Goal: Task Accomplishment & Management: Manage account settings

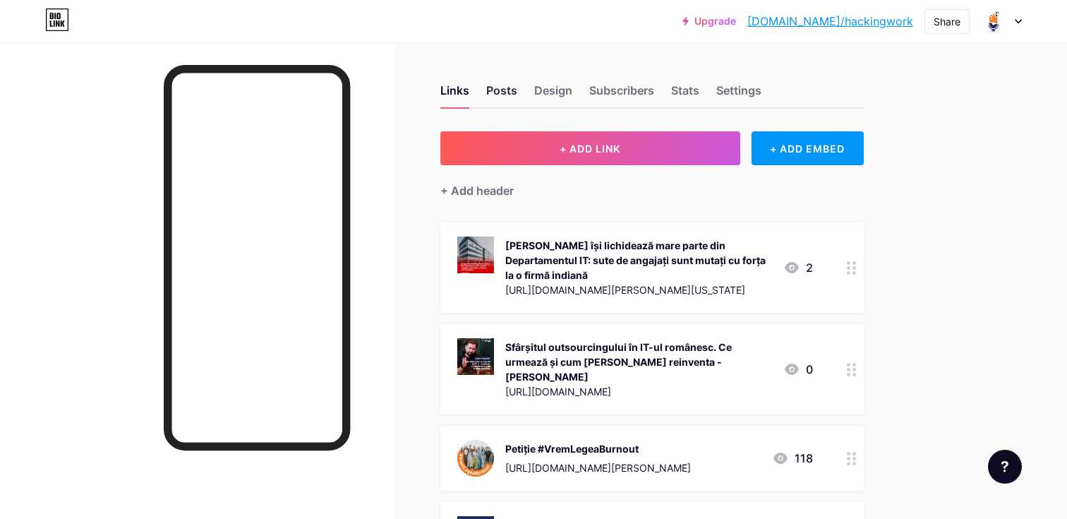
click at [513, 91] on div "Posts" at bounding box center [501, 94] width 31 height 25
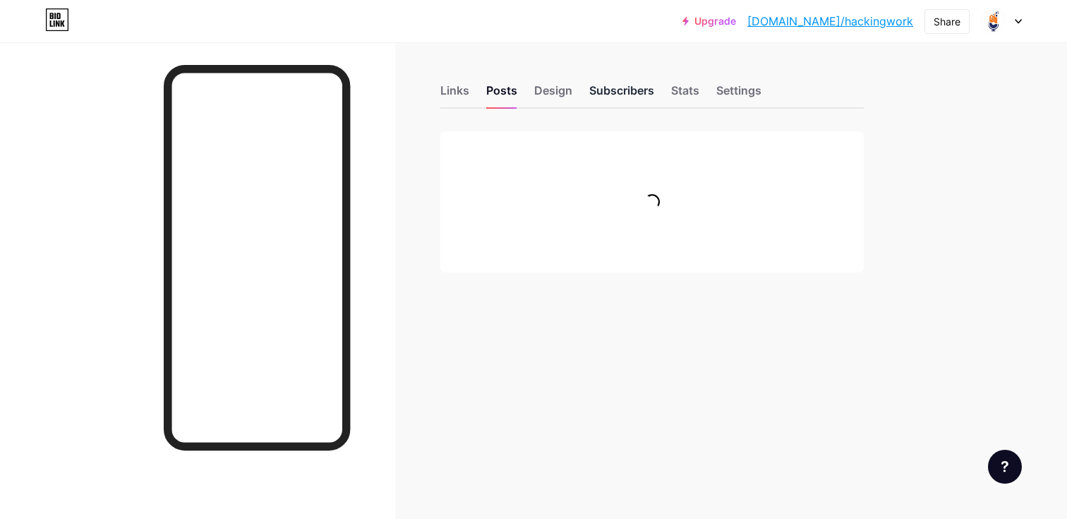
click at [614, 85] on div "Subscribers" at bounding box center [621, 94] width 65 height 25
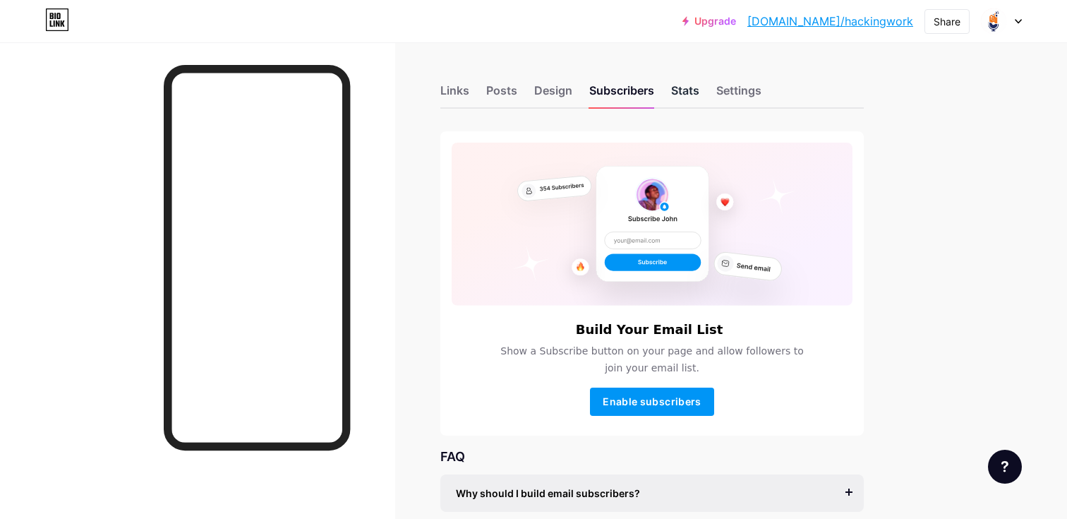
click at [692, 92] on div "Stats" at bounding box center [685, 94] width 28 height 25
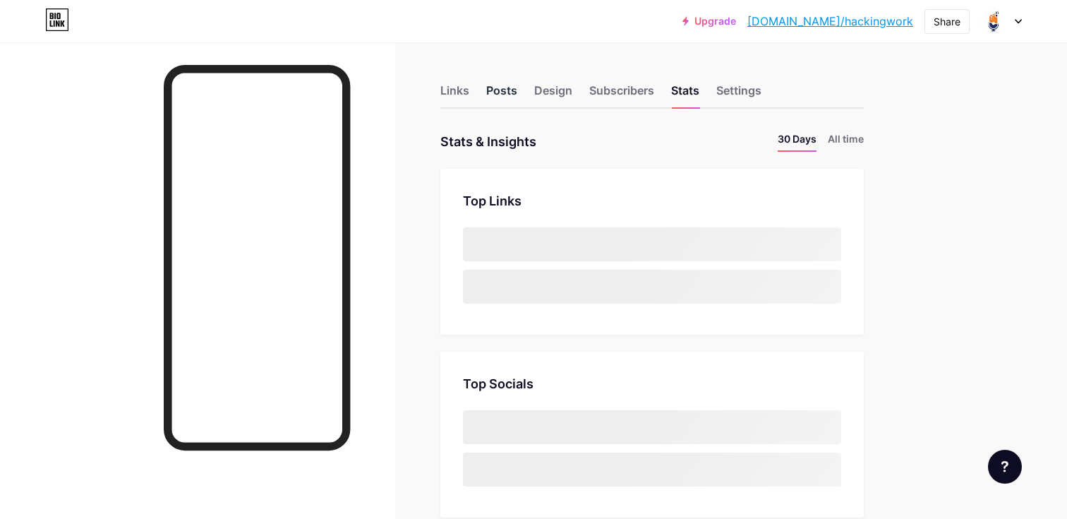
click at [505, 90] on div "Posts" at bounding box center [501, 94] width 31 height 25
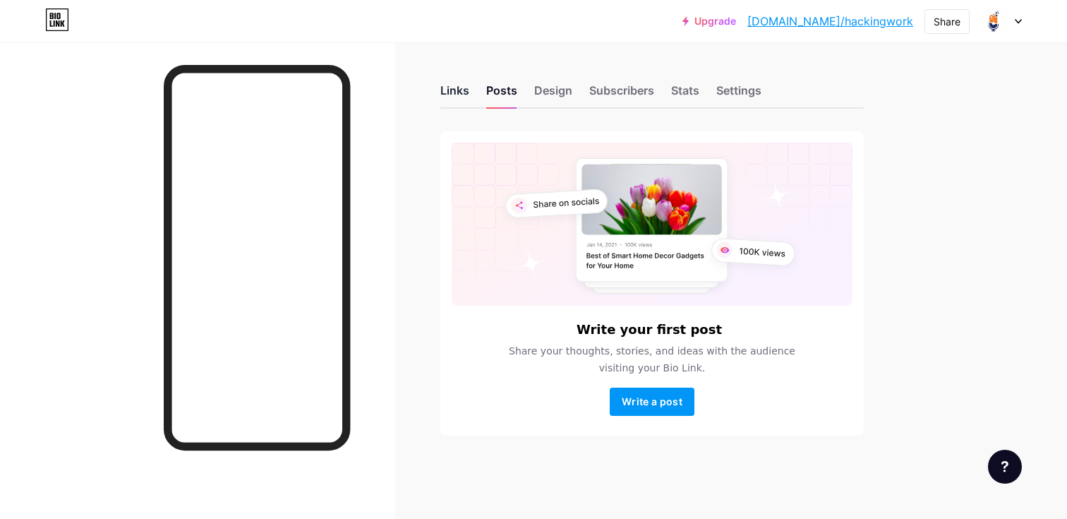
click at [460, 87] on div "Links" at bounding box center [454, 94] width 29 height 25
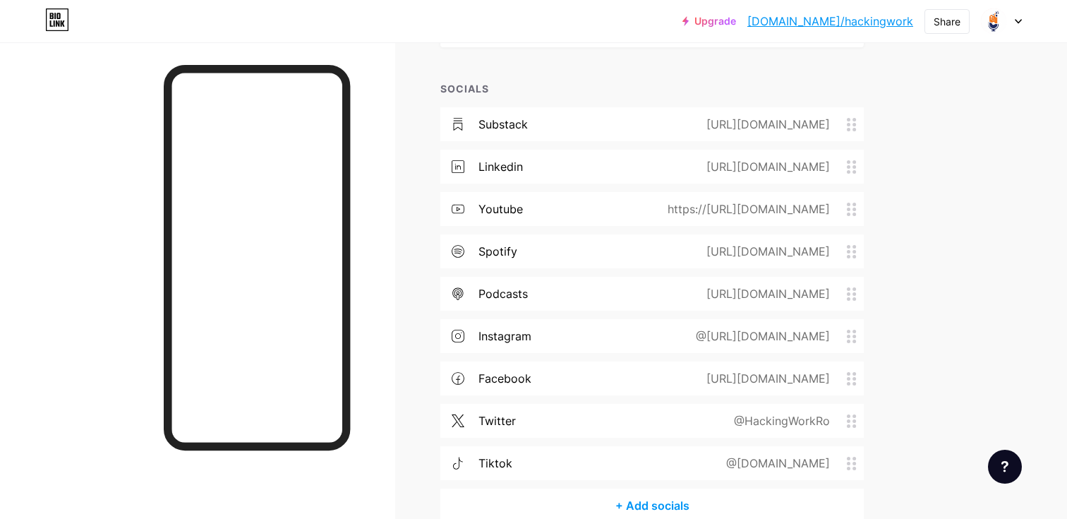
scroll to position [1515, 0]
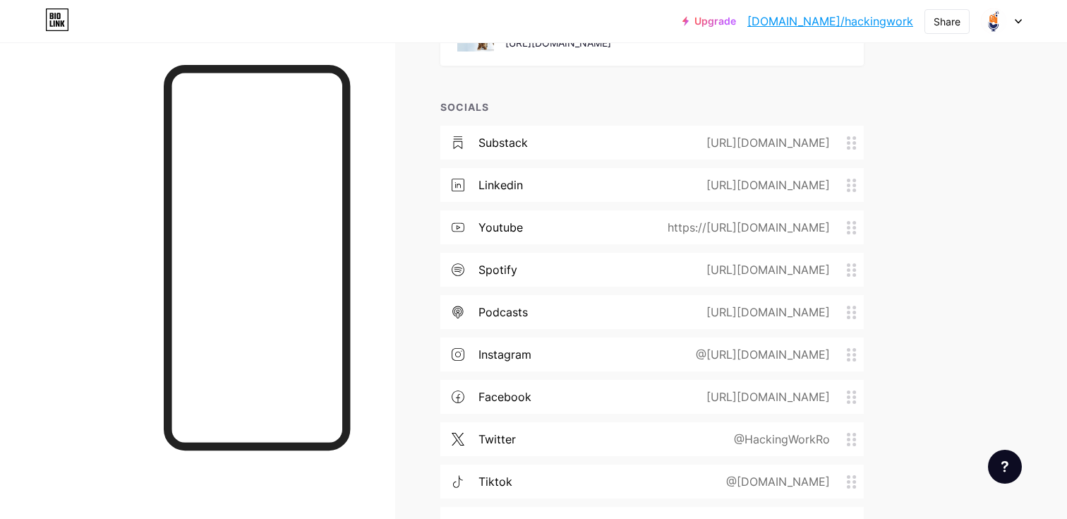
click at [684, 176] on div "[URL][DOMAIN_NAME]" at bounding box center [765, 184] width 163 height 17
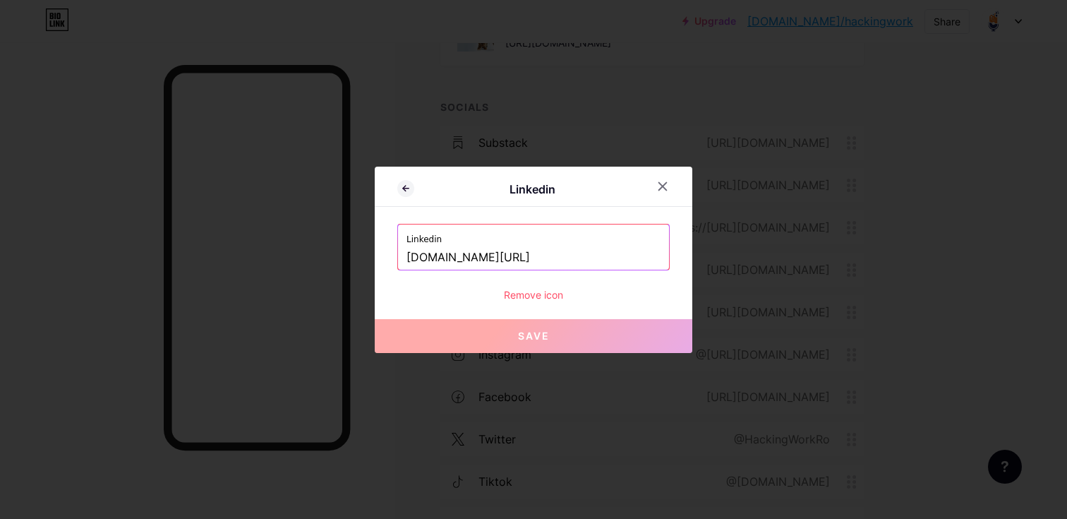
click at [558, 253] on input "[DOMAIN_NAME][URL]" at bounding box center [533, 258] width 254 height 24
paste input "[URL][DOMAIN_NAME]"
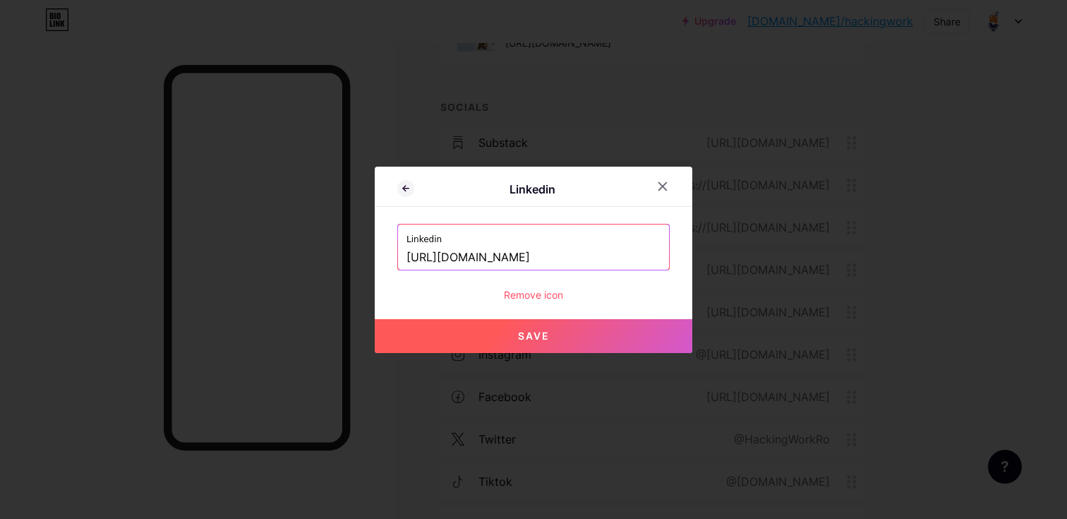
type input "[URL][DOMAIN_NAME]"
click at [543, 332] on span "Save" at bounding box center [534, 336] width 32 height 12
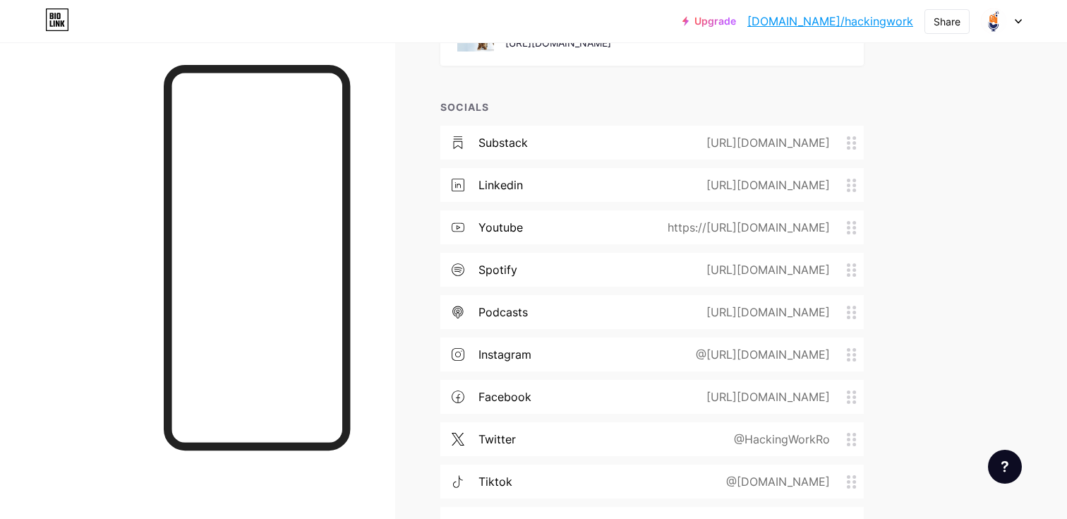
click at [676, 219] on div "https://[URL][DOMAIN_NAME]" at bounding box center [746, 227] width 202 height 17
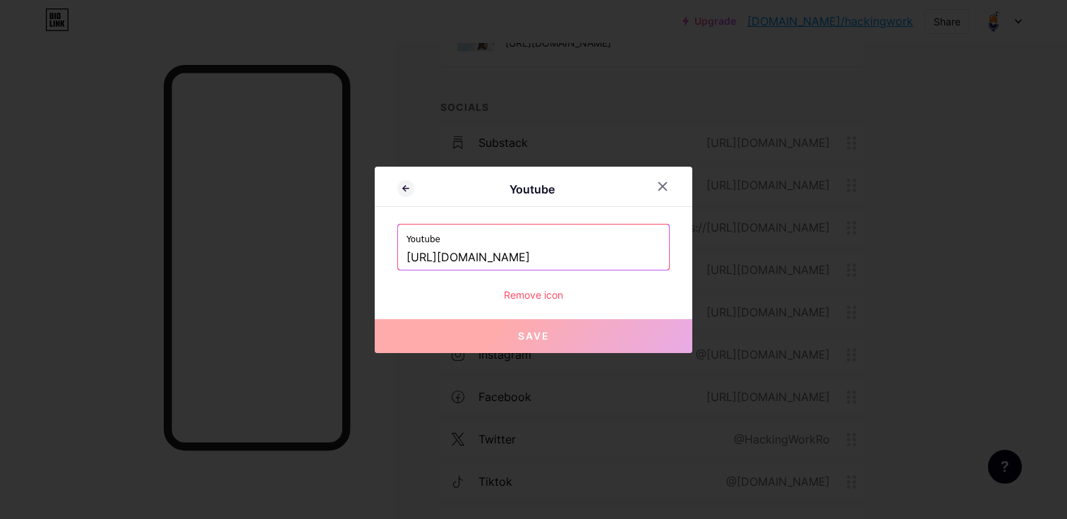
click at [577, 261] on input "[URL][DOMAIN_NAME]" at bounding box center [533, 258] width 254 height 24
paste input "s://[DOMAIN_NAME][URL]"
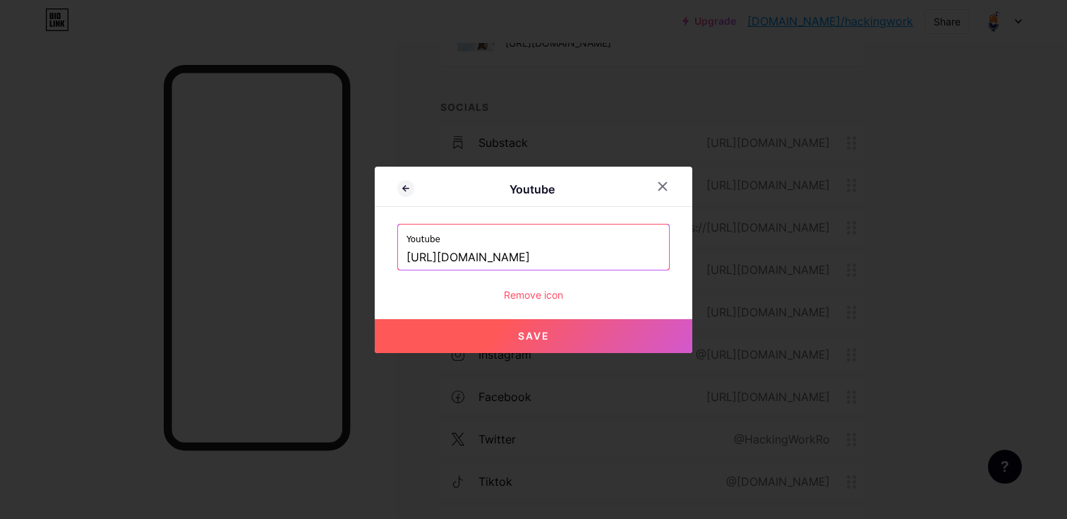
type input "[URL][DOMAIN_NAME]"
click at [557, 336] on button "Save" at bounding box center [534, 336] width 318 height 34
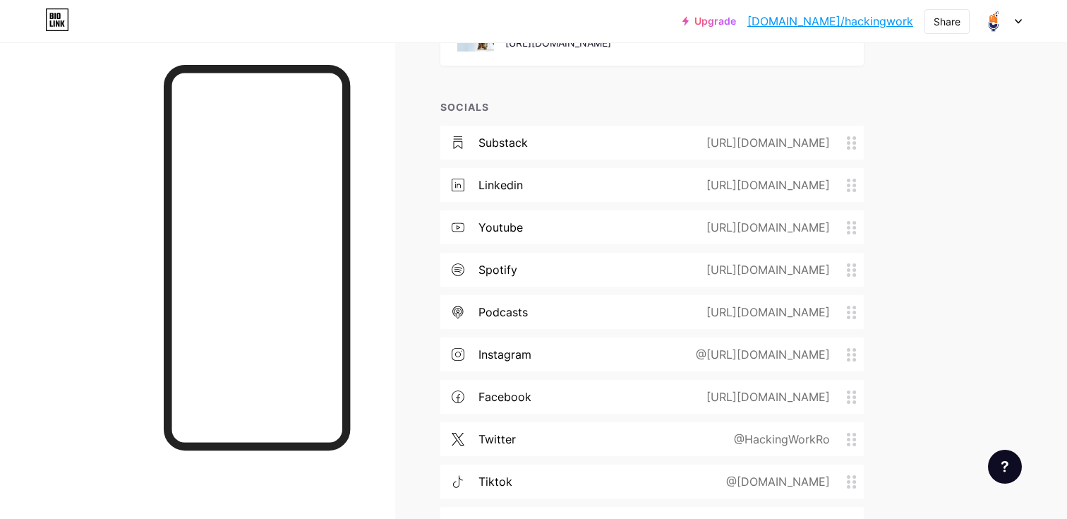
click at [773, 261] on div "[URL][DOMAIN_NAME]" at bounding box center [765, 269] width 163 height 17
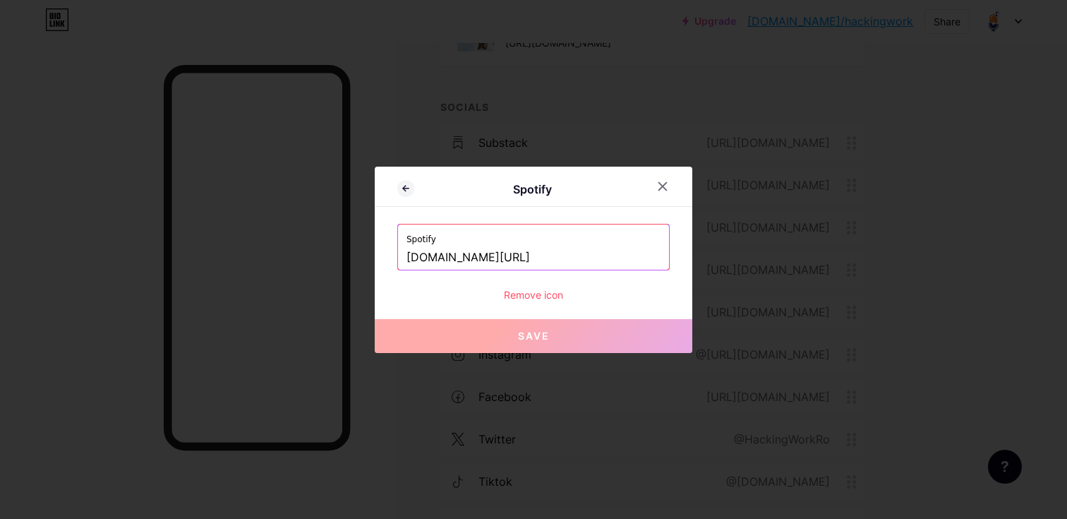
click at [905, 233] on div at bounding box center [533, 259] width 1067 height 519
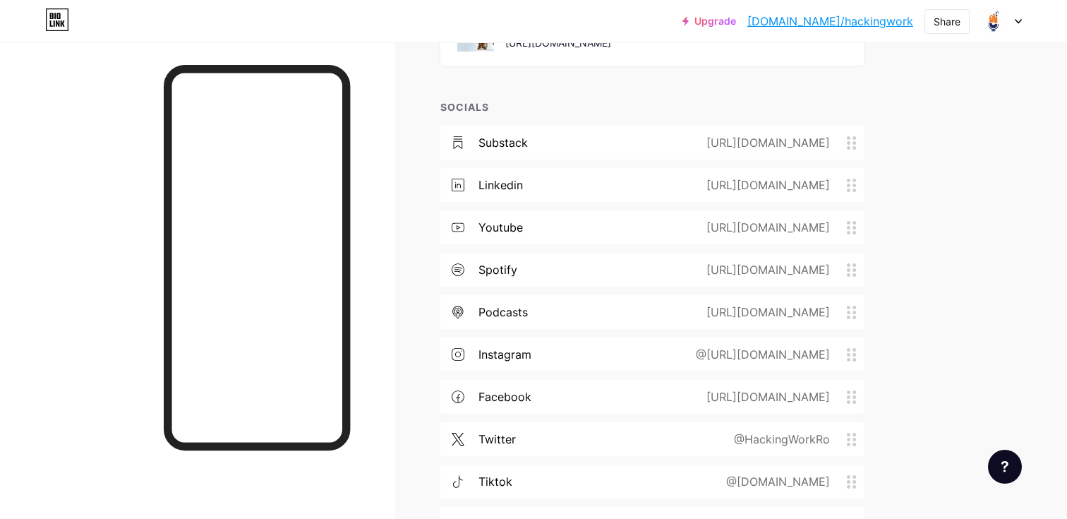
click at [675, 380] on div "facebook [URL][DOMAIN_NAME]" at bounding box center [651, 397] width 423 height 34
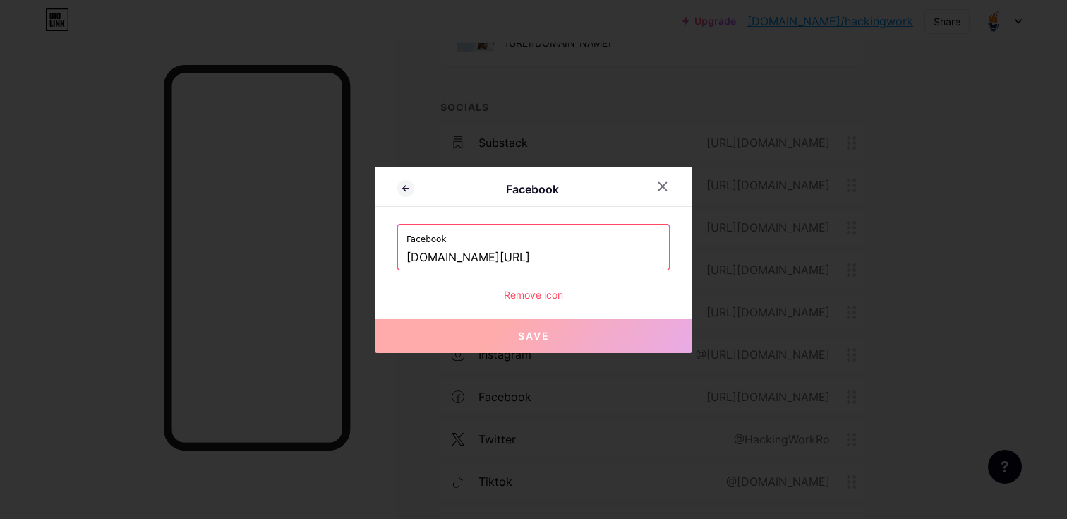
click at [582, 258] on input "[DOMAIN_NAME][URL]" at bounding box center [533, 258] width 254 height 24
paste input "[URL][DOMAIN_NAME][DOMAIN_NAME]"
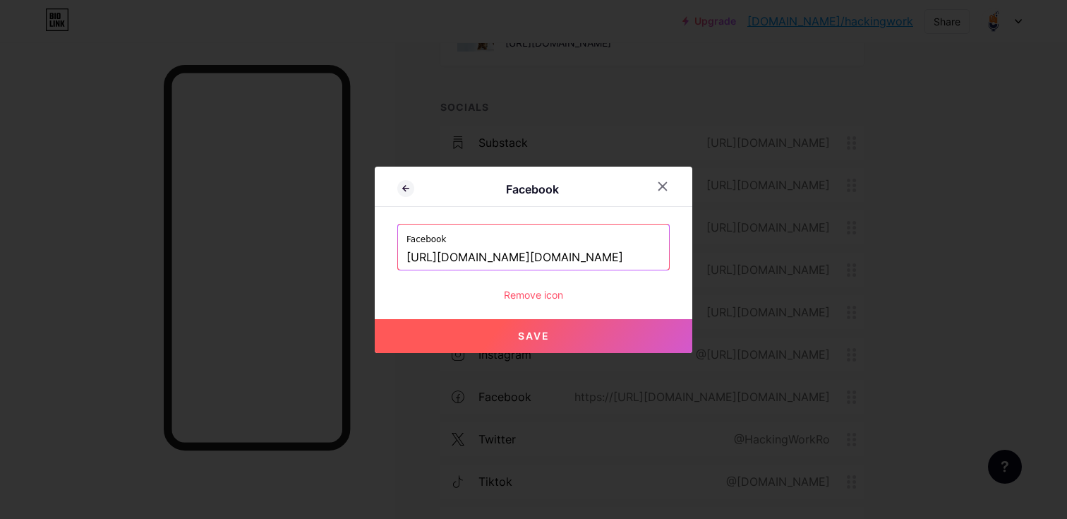
type input "[URL][DOMAIN_NAME][DOMAIN_NAME]"
click at [552, 337] on button "Save" at bounding box center [534, 336] width 318 height 34
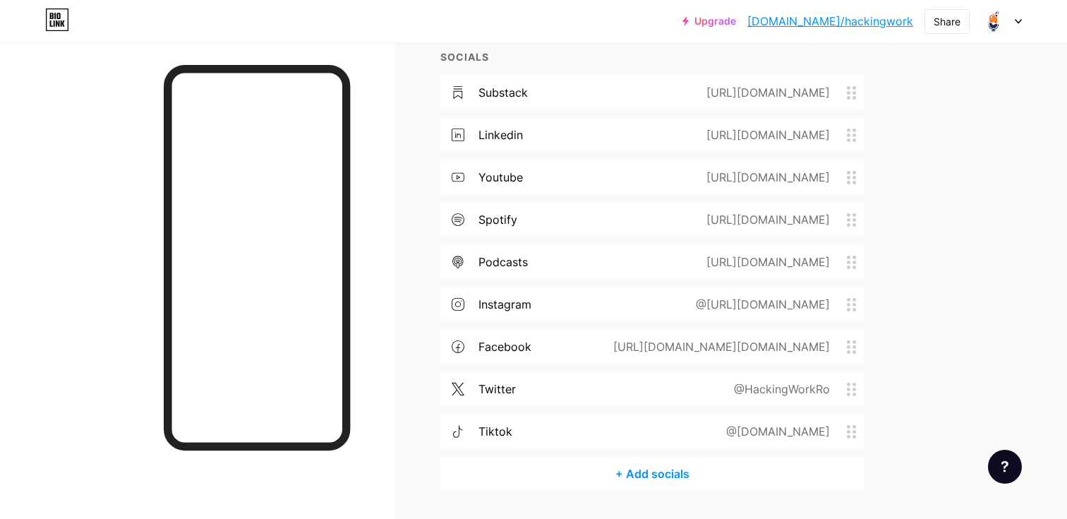
scroll to position [1569, 0]
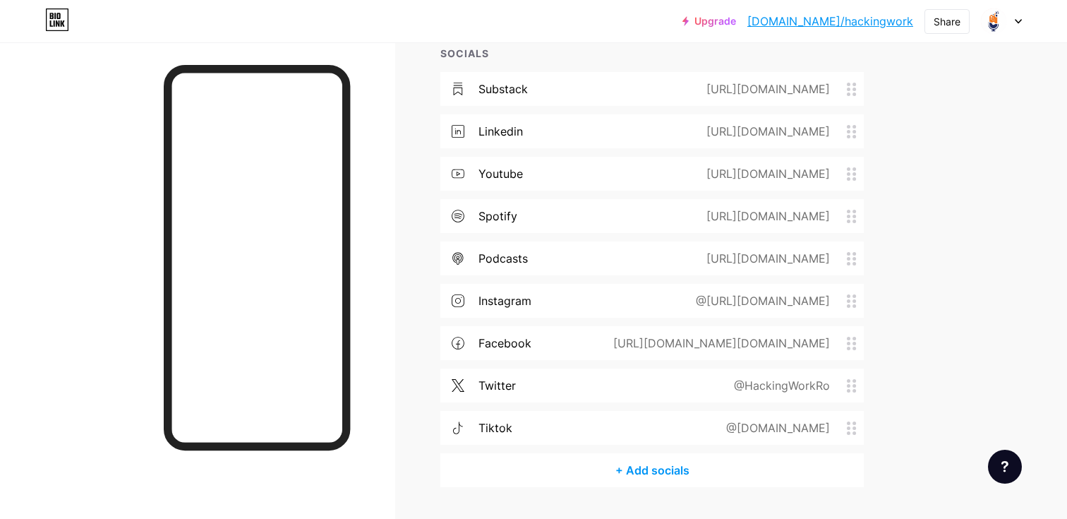
click at [752, 377] on div "@HackingWorkRo" at bounding box center [778, 385] width 135 height 17
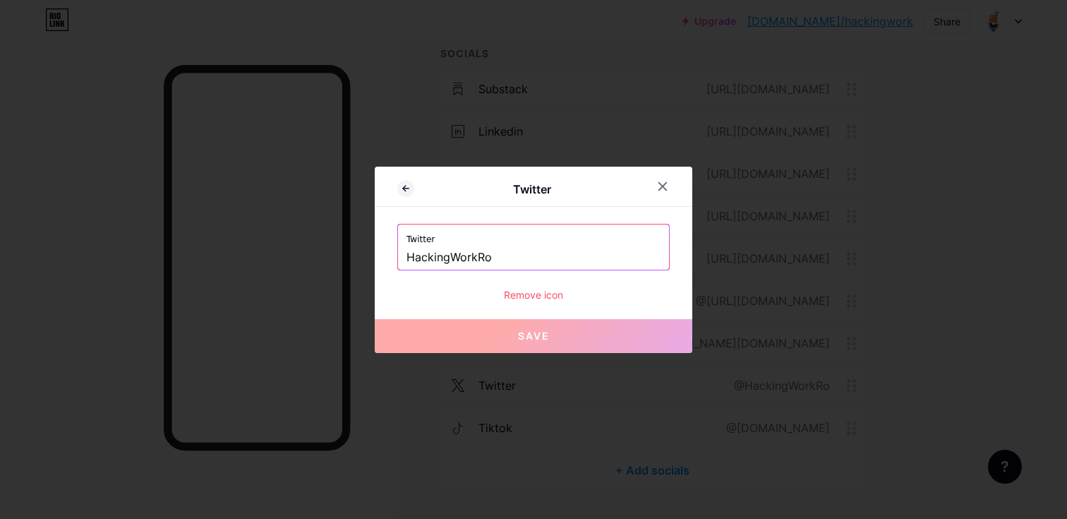
click at [960, 287] on div at bounding box center [533, 259] width 1067 height 519
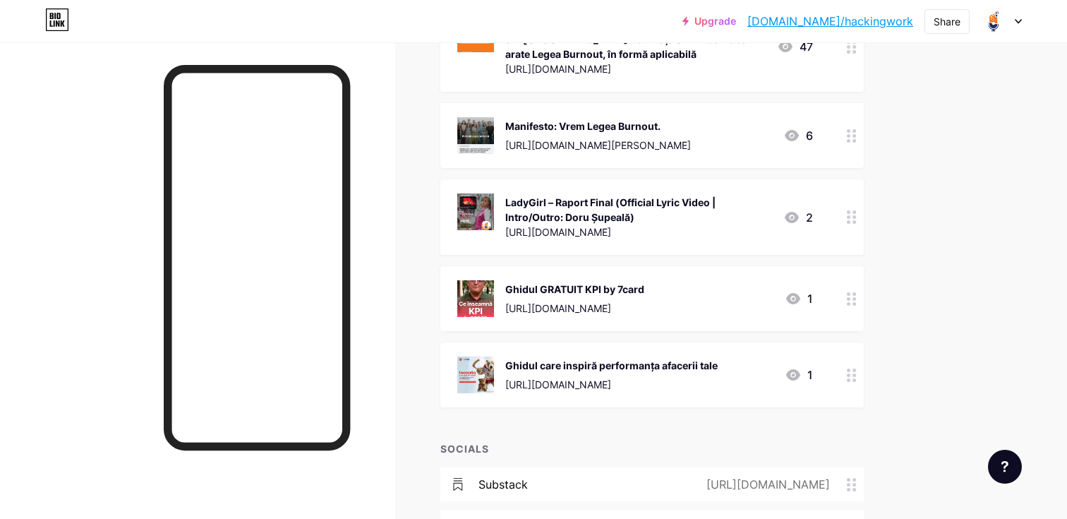
scroll to position [1055, 0]
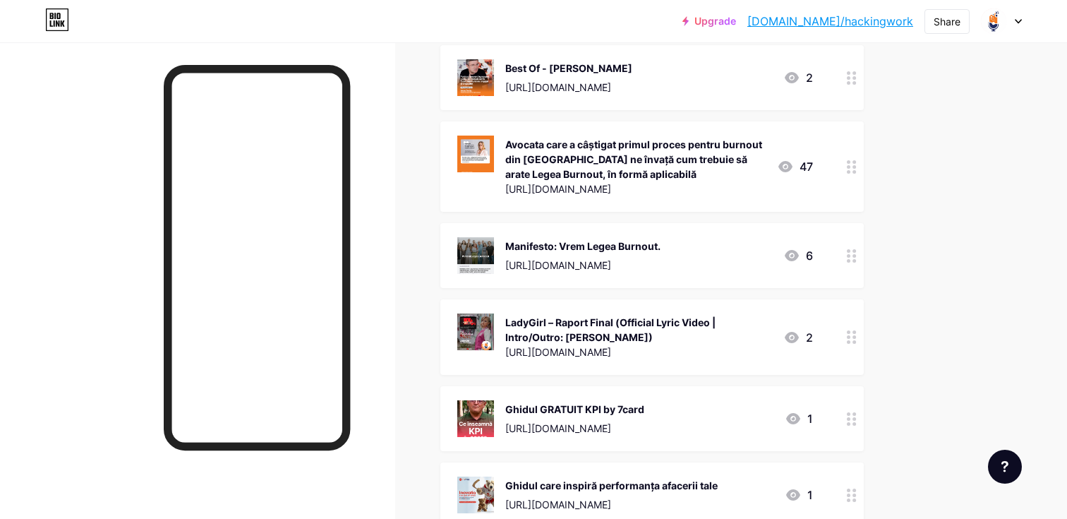
scroll to position [1592, 0]
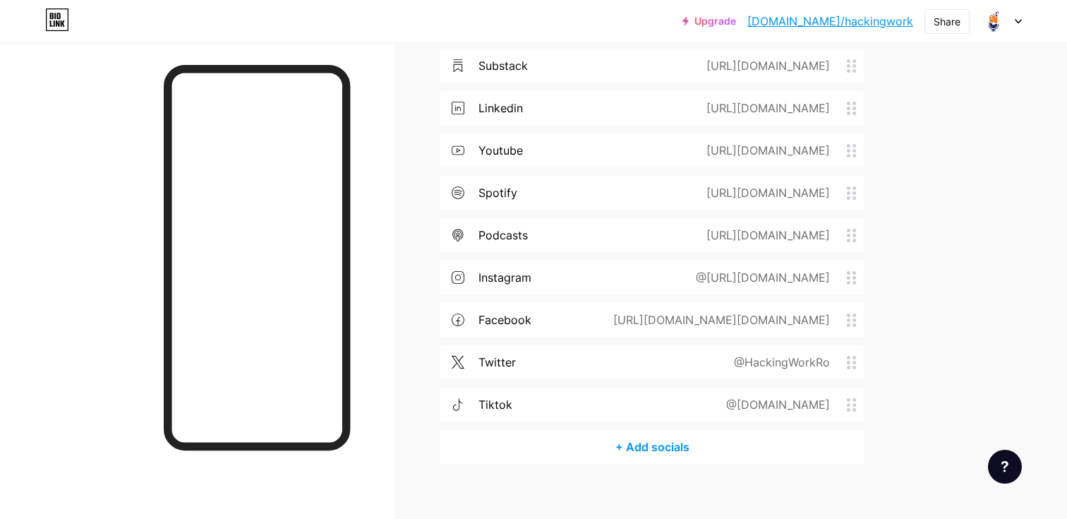
click at [852, 356] on icon at bounding box center [852, 362] width 10 height 13
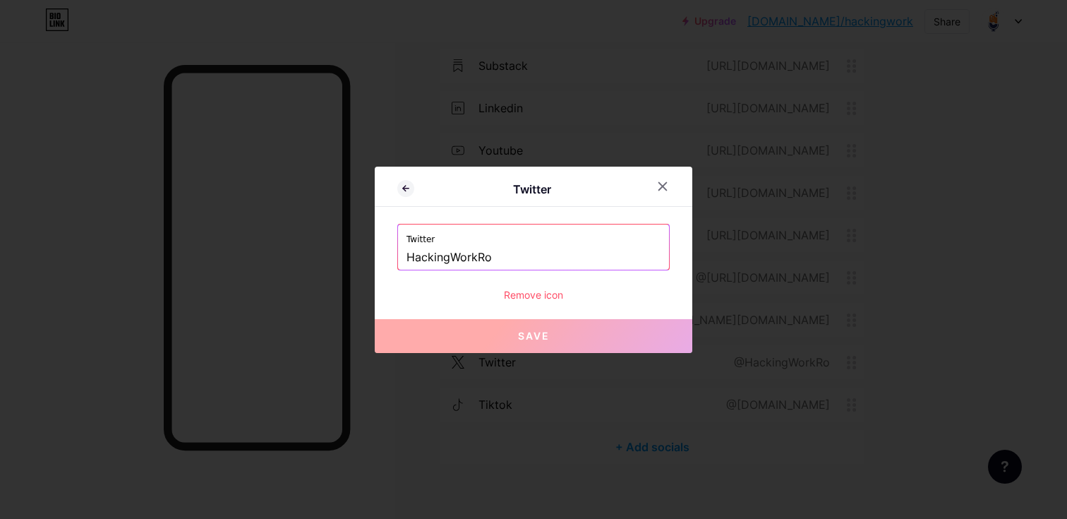
click at [548, 291] on div "Remove icon" at bounding box center [533, 294] width 272 height 15
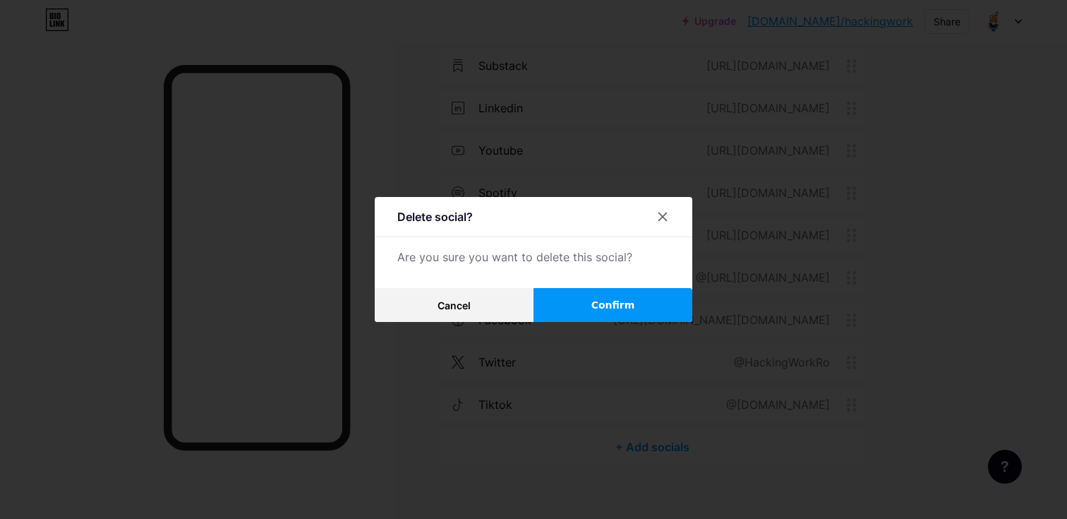
click at [575, 303] on button "Confirm" at bounding box center [612, 305] width 159 height 34
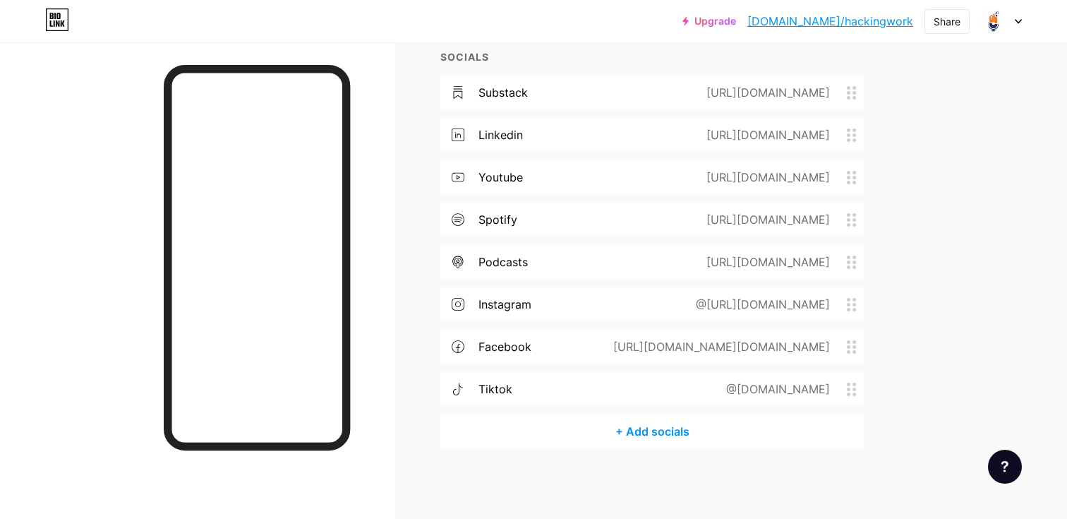
scroll to position [1549, 0]
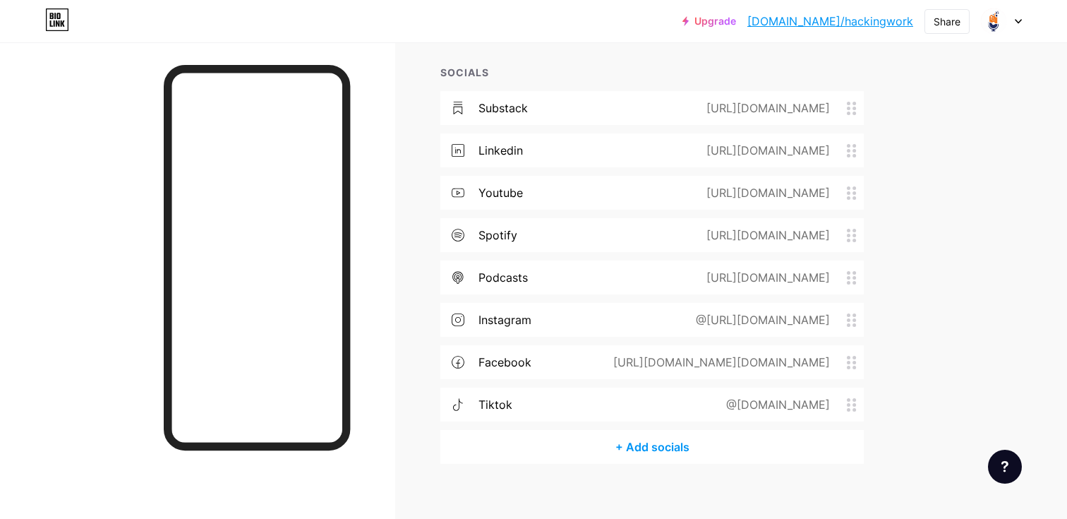
click at [576, 387] on div "tiktok @hacking.work" at bounding box center [651, 404] width 423 height 34
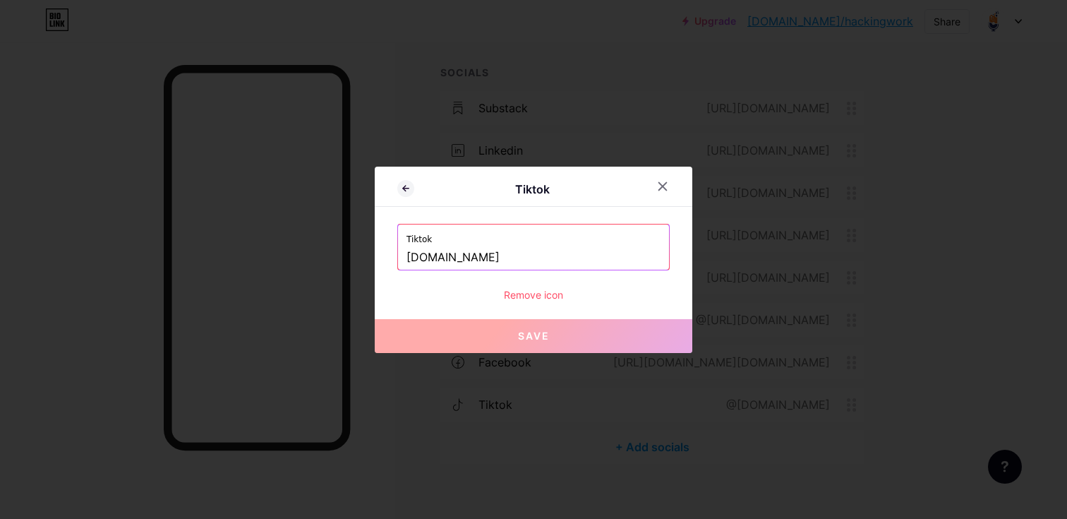
click at [536, 246] on input "hacking.work" at bounding box center [533, 258] width 254 height 24
paste input "https://www.tiktok.com/@"
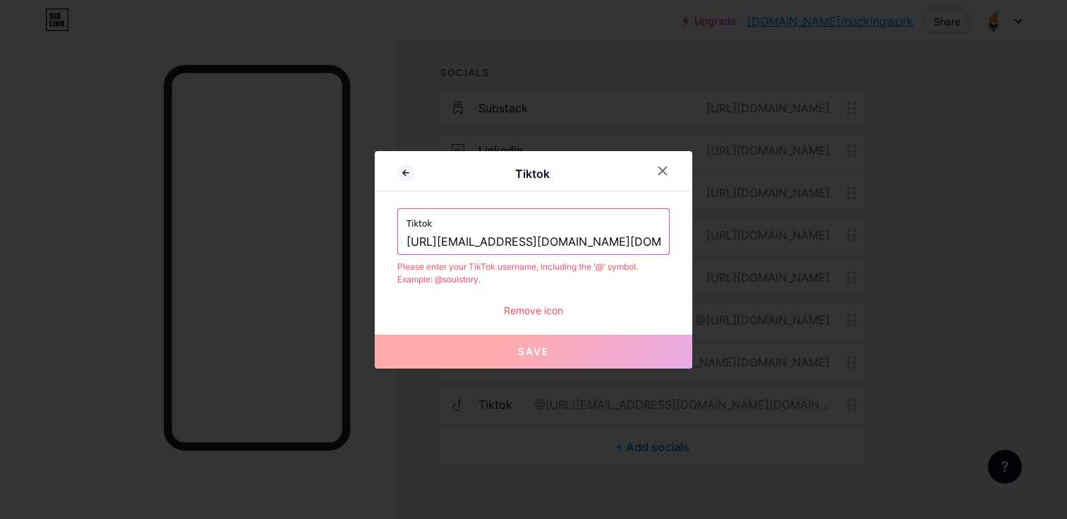
type input "hacking.work"
click at [665, 171] on icon at bounding box center [662, 170] width 11 height 11
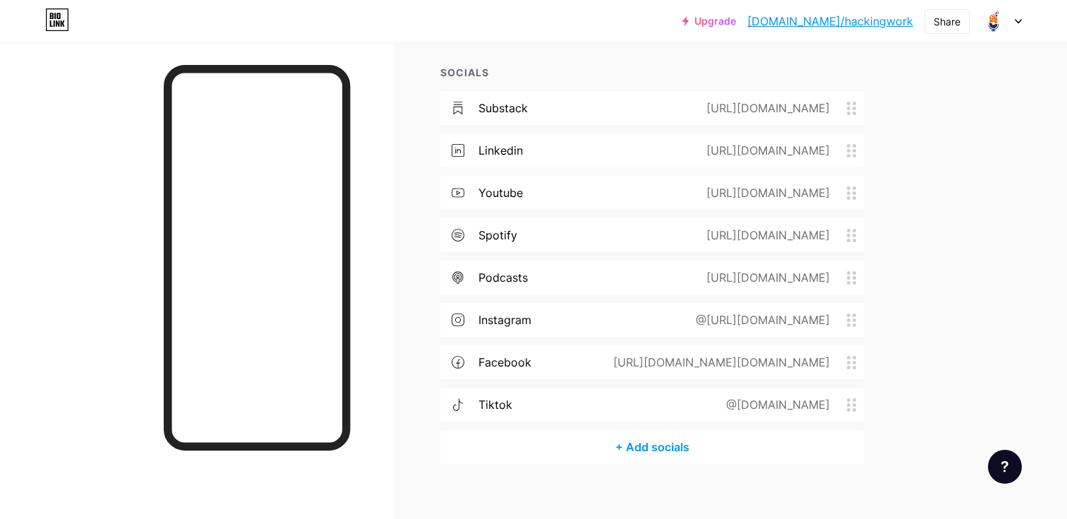
click at [743, 269] on div "[URL][DOMAIN_NAME]" at bounding box center [765, 277] width 163 height 17
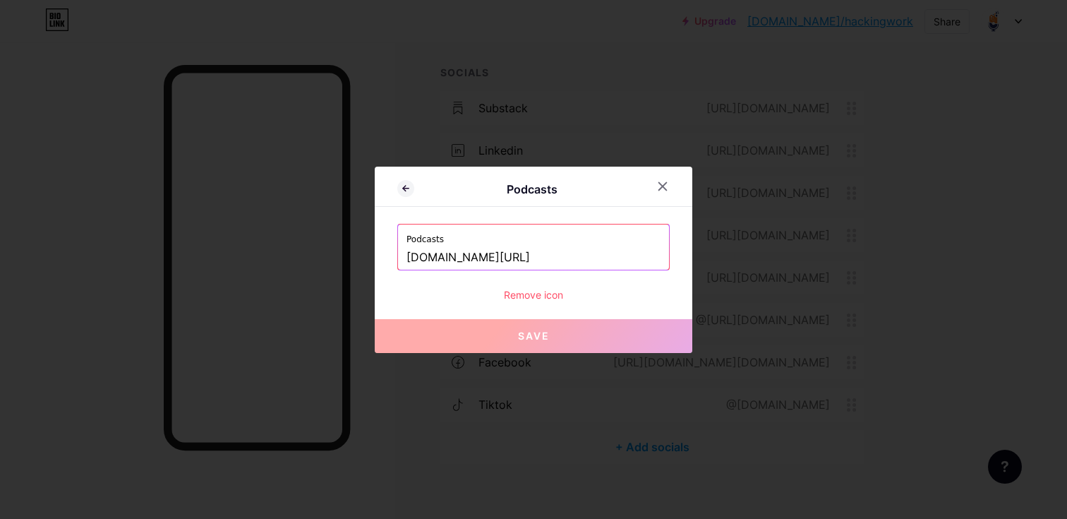
click at [562, 257] on input "podcasts.apple.com/us/podcast/hacking-work-podcast/id1611146952" at bounding box center [533, 258] width 254 height 24
paste input "https://podcasts.apple.com/us/podcast/hacking-work"
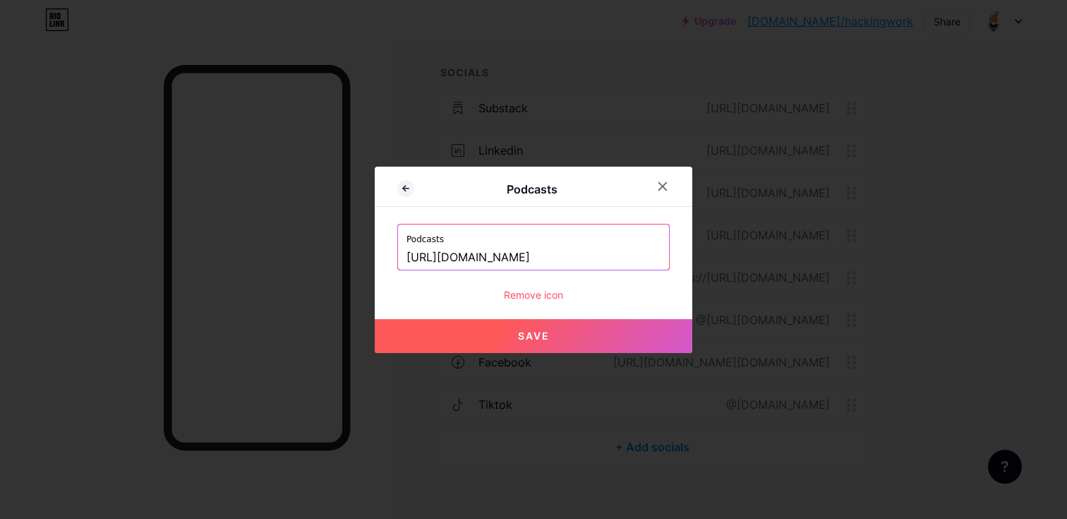
type input "https://podcasts.apple.com/us/podcast/hacking-work/id1611146952"
click at [545, 334] on span "Save" at bounding box center [534, 336] width 32 height 12
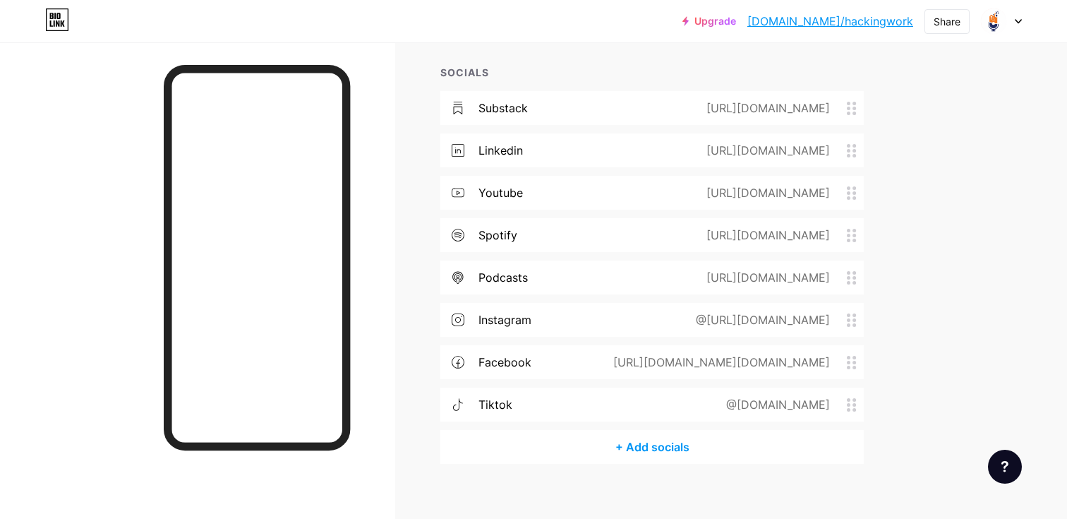
click at [696, 226] on div "[URL][DOMAIN_NAME]" at bounding box center [765, 234] width 163 height 17
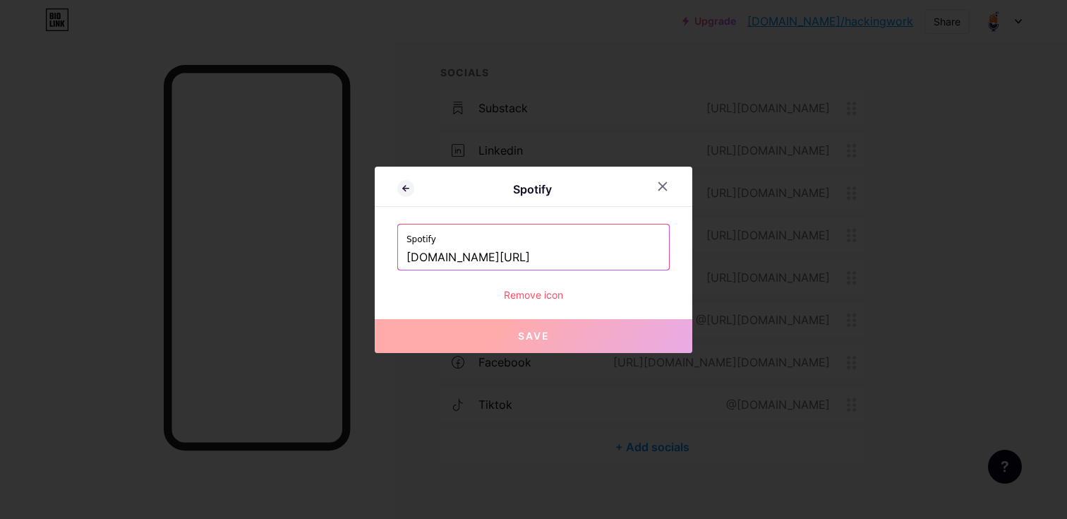
click at [581, 239] on label "Spotify" at bounding box center [533, 234] width 254 height 21
click at [581, 248] on input "[DOMAIN_NAME][URL]" at bounding box center [533, 258] width 254 height 24
paste input "https://"
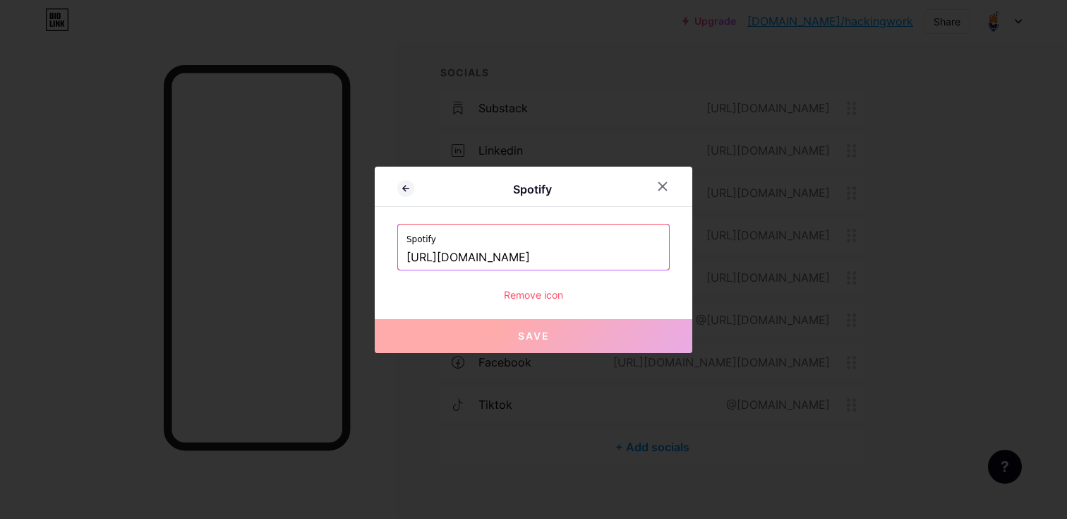
scroll to position [0, 60]
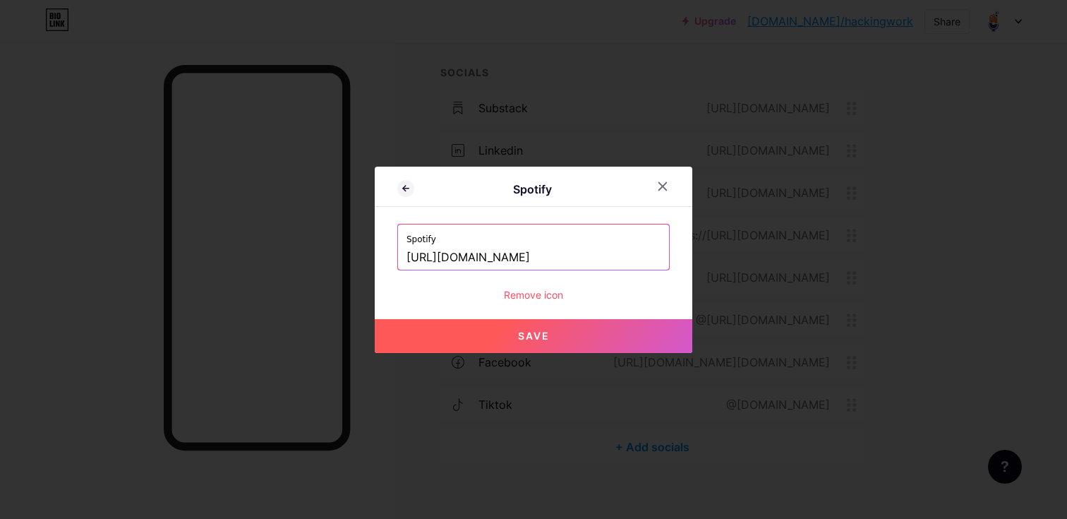
type input "[URL][DOMAIN_NAME]"
click at [561, 329] on button "Save" at bounding box center [534, 336] width 318 height 34
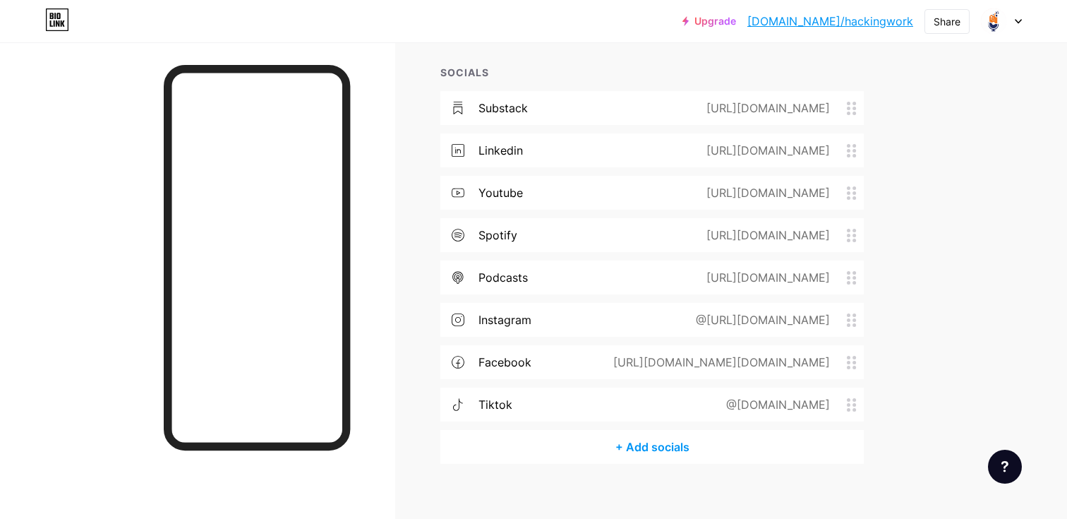
click at [703, 99] on div "[URL][DOMAIN_NAME]" at bounding box center [765, 107] width 163 height 17
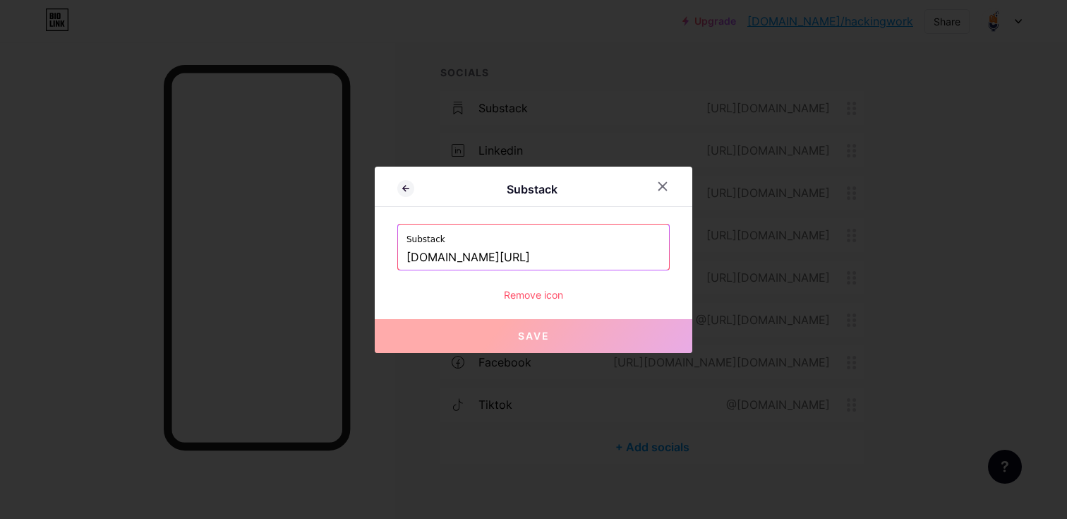
click at [567, 246] on input "hackingwork.substack.com/" at bounding box center [533, 258] width 254 height 24
paste input "https://"
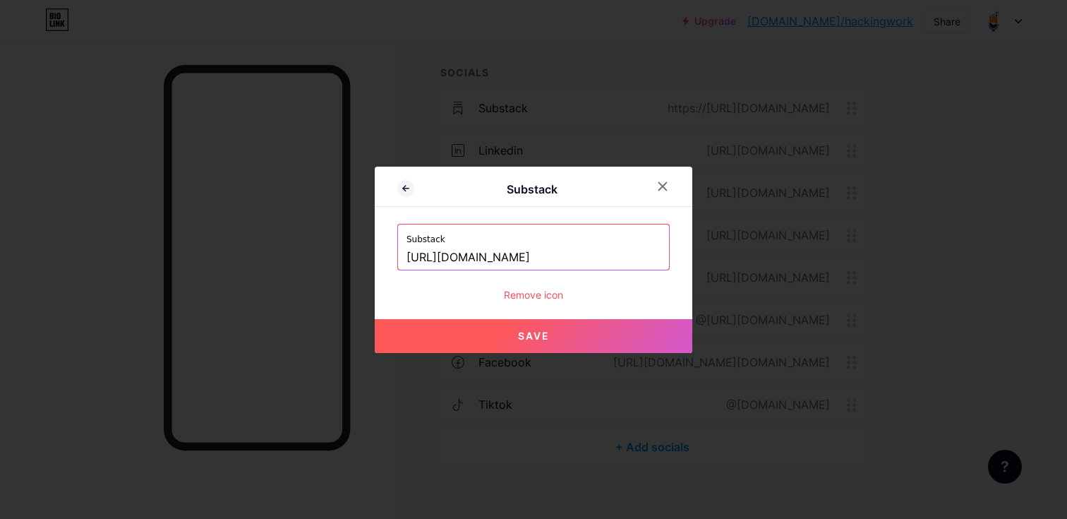
type input "[URL][DOMAIN_NAME]"
click at [545, 332] on span "Save" at bounding box center [534, 336] width 32 height 12
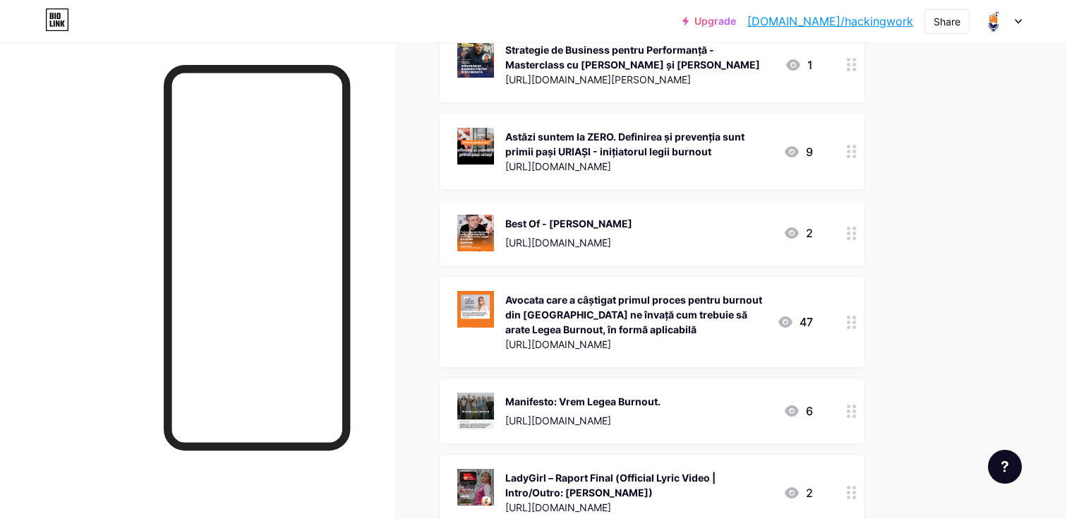
scroll to position [872, 0]
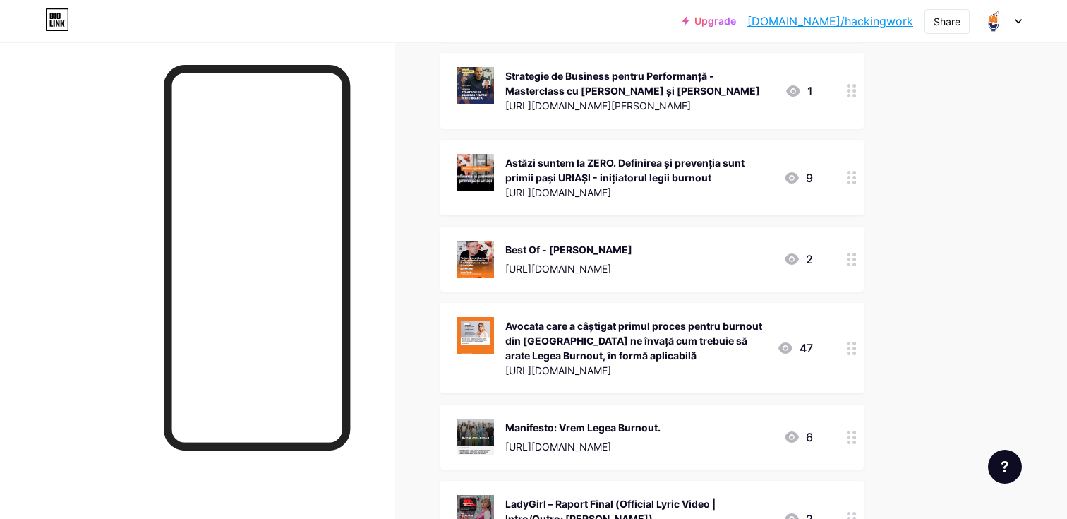
click at [852, 253] on icon at bounding box center [852, 259] width 10 height 13
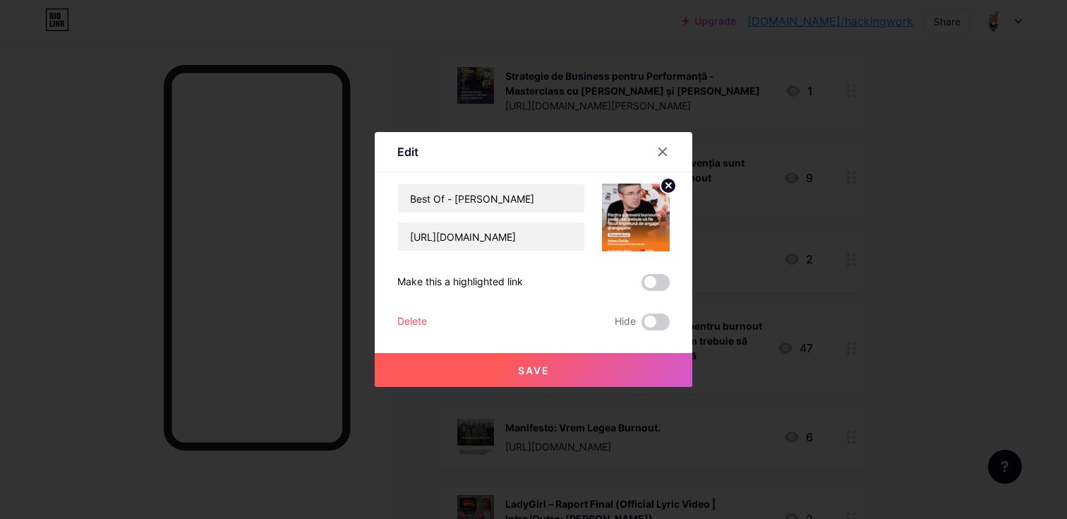
click at [531, 319] on div "Delete Hide" at bounding box center [533, 321] width 272 height 17
click at [432, 320] on div "Delete Hide" at bounding box center [533, 321] width 272 height 17
click at [413, 322] on div "Delete" at bounding box center [412, 321] width 30 height 17
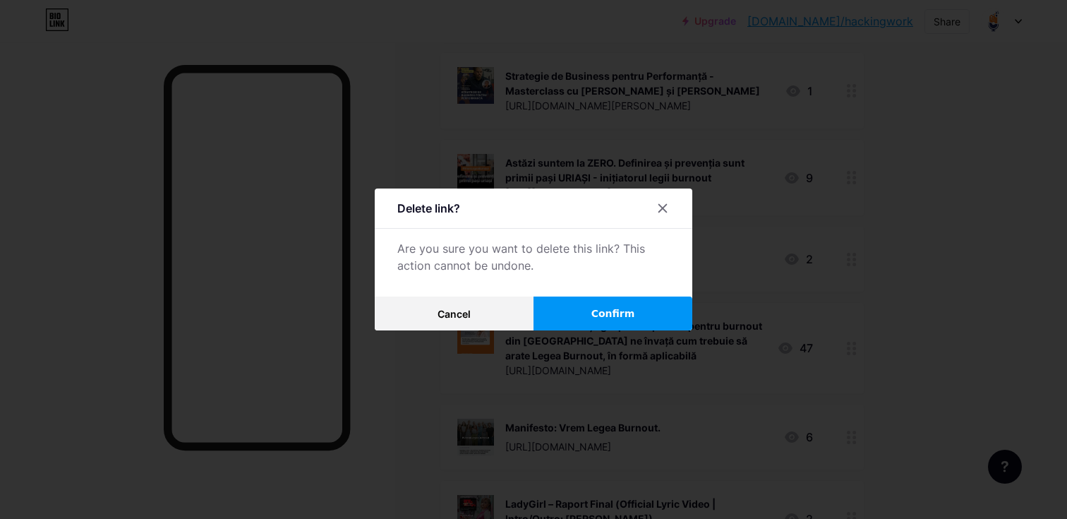
click at [608, 317] on span "Confirm" at bounding box center [613, 313] width 44 height 15
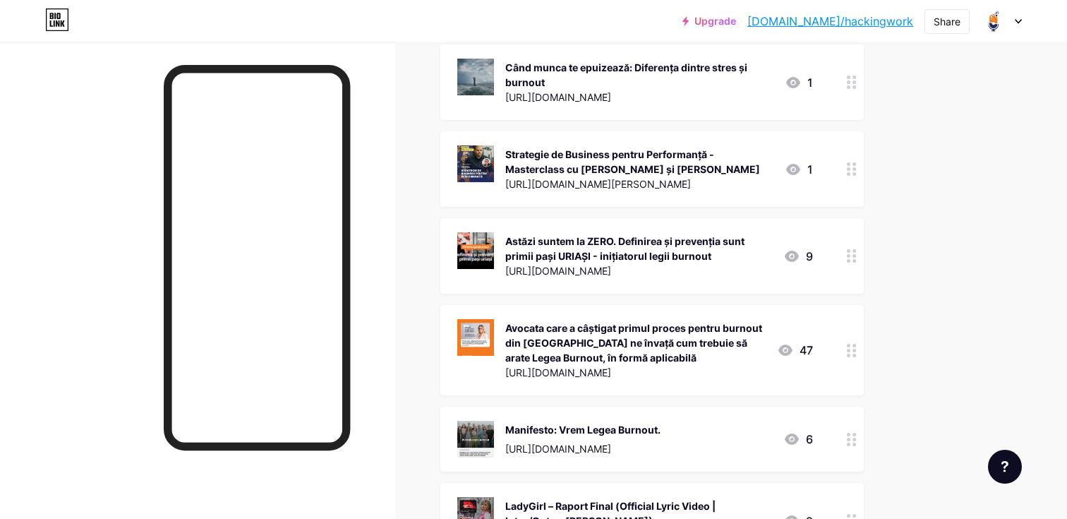
scroll to position [792, 0]
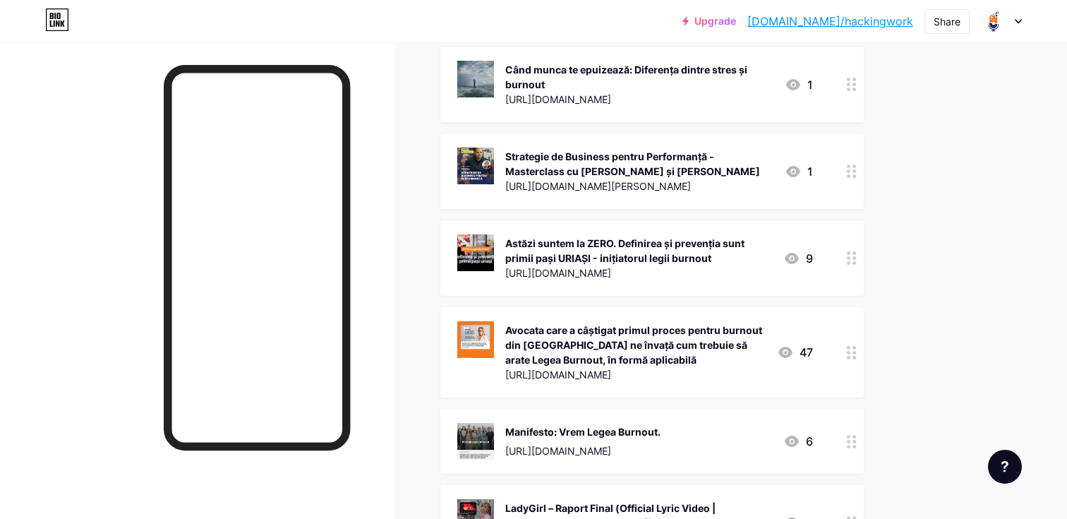
click at [854, 169] on circle at bounding box center [854, 171] width 4 height 4
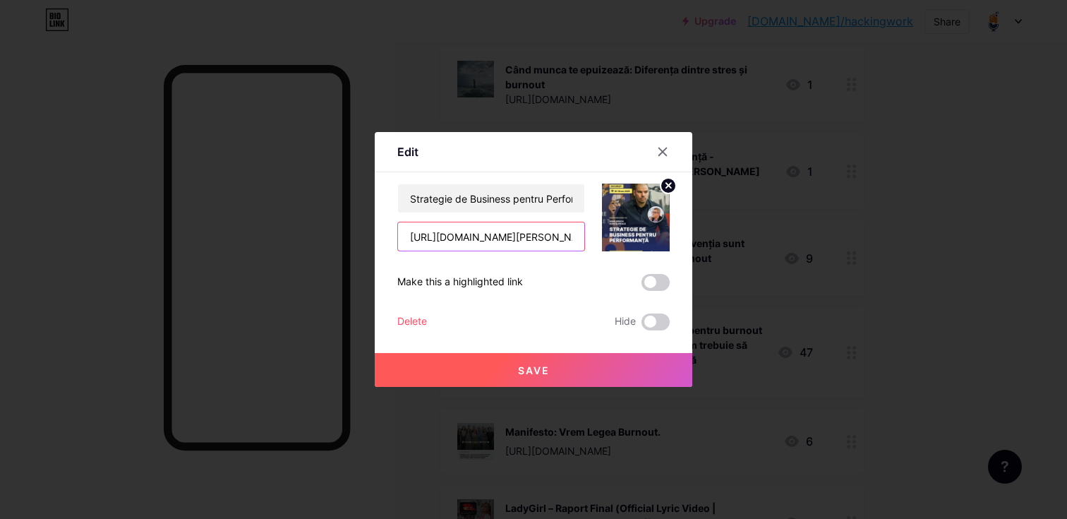
click at [540, 234] on input "[URL][DOMAIN_NAME]" at bounding box center [491, 236] width 186 height 28
click at [660, 150] on icon at bounding box center [663, 152] width 8 height 8
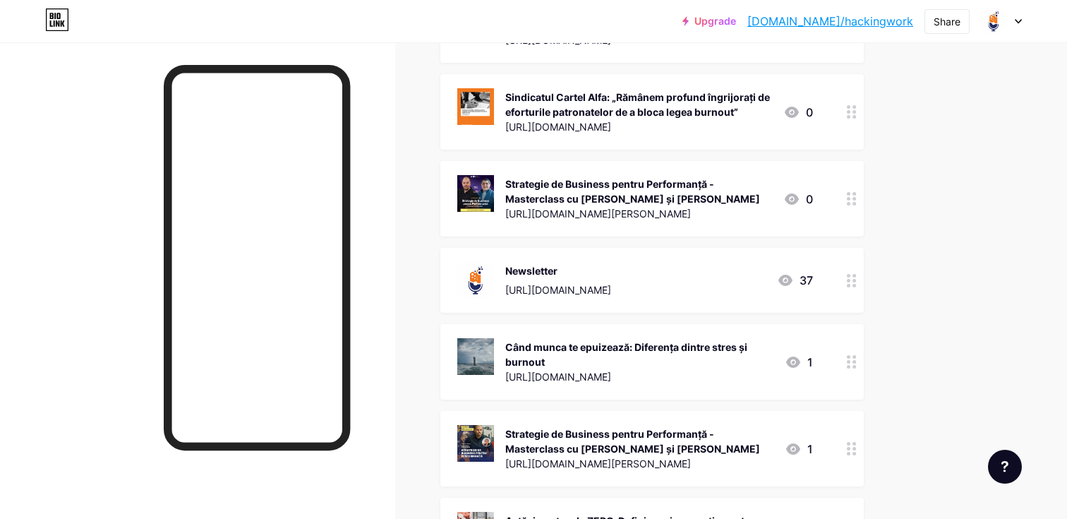
scroll to position [509, 0]
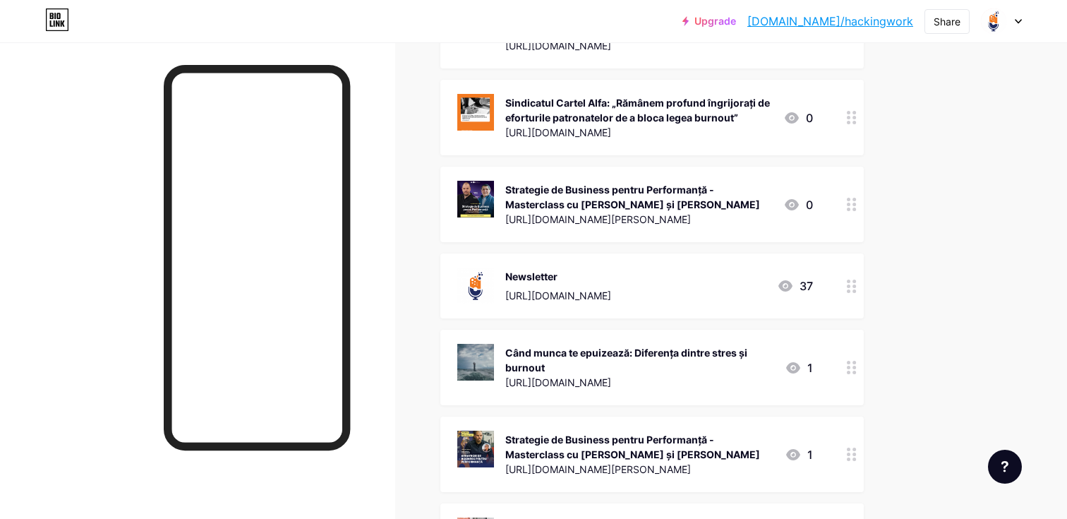
click at [680, 212] on div "[URL][DOMAIN_NAME]" at bounding box center [638, 219] width 267 height 15
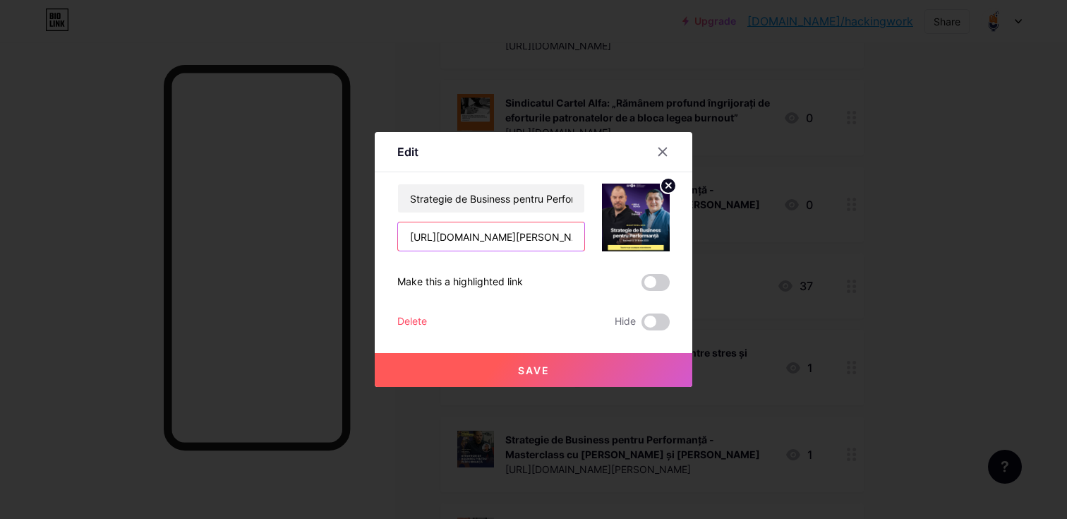
click at [527, 238] on input "[URL][DOMAIN_NAME]" at bounding box center [491, 236] width 186 height 28
click at [667, 154] on icon at bounding box center [662, 151] width 11 height 11
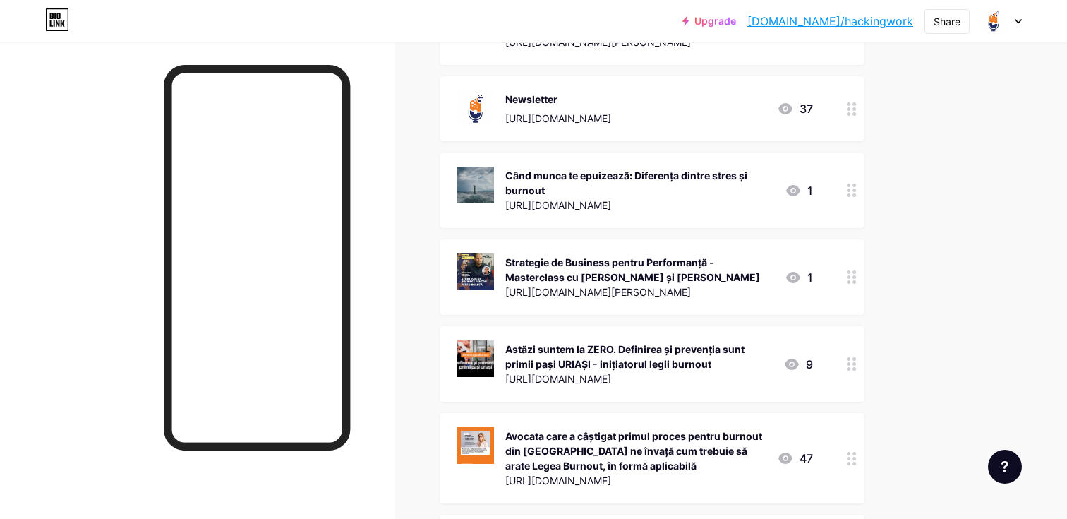
scroll to position [754, 0]
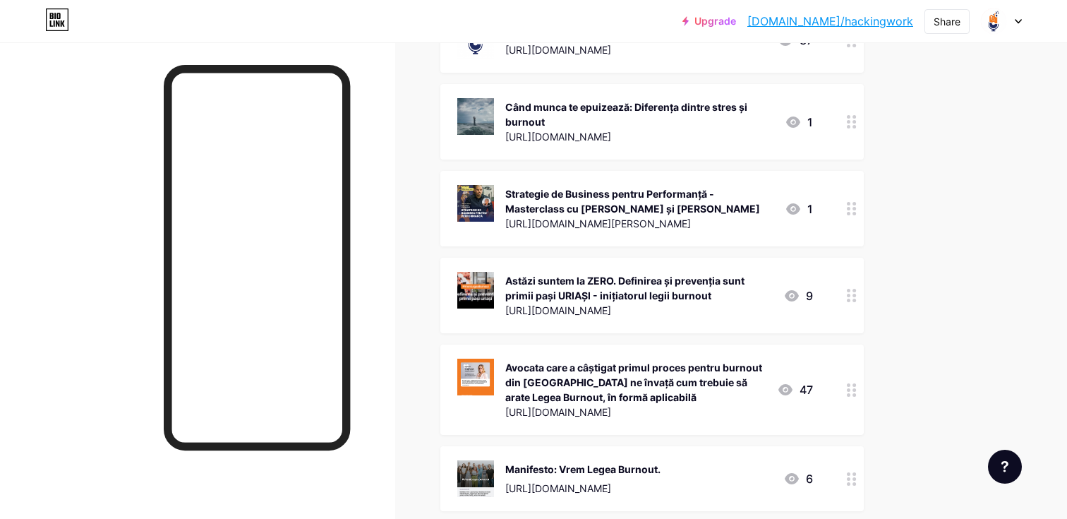
click at [854, 202] on icon at bounding box center [852, 208] width 10 height 13
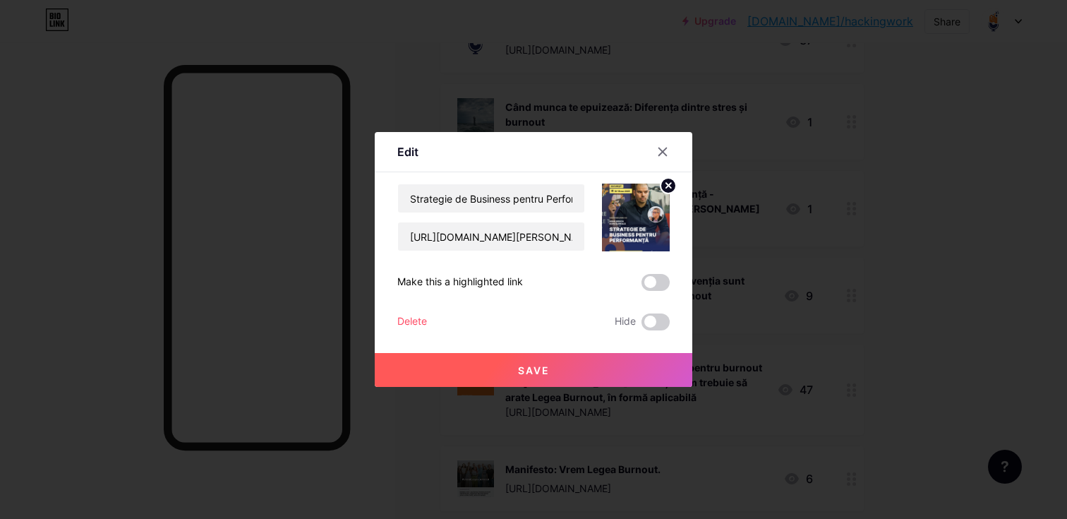
click at [418, 320] on div "Delete" at bounding box center [412, 321] width 30 height 17
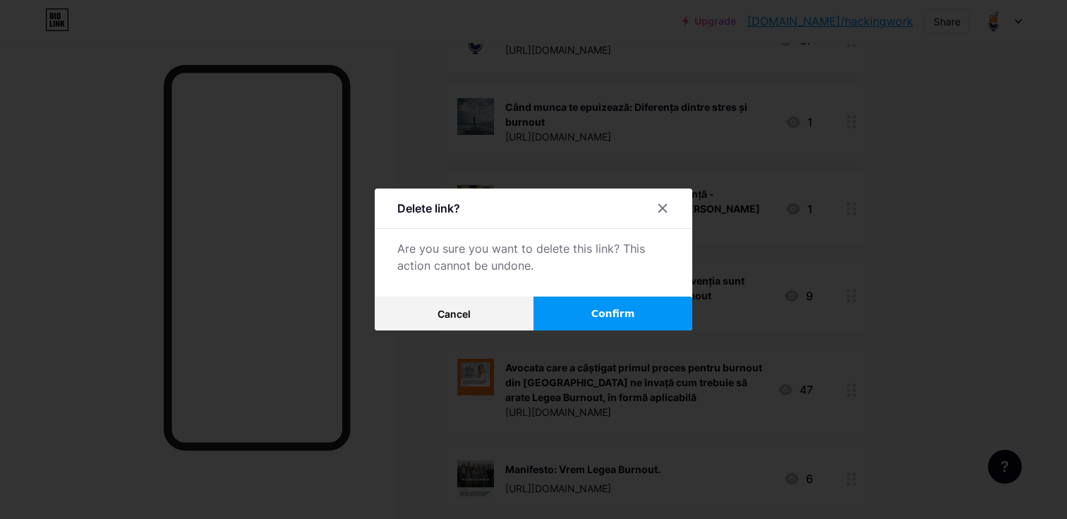
click at [610, 311] on span "Confirm" at bounding box center [613, 313] width 44 height 15
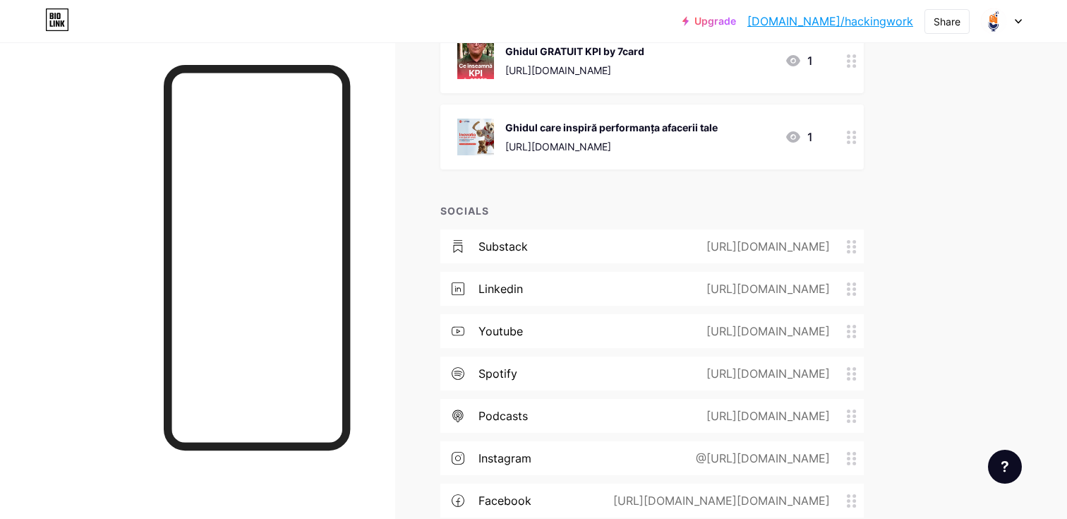
scroll to position [1278, 0]
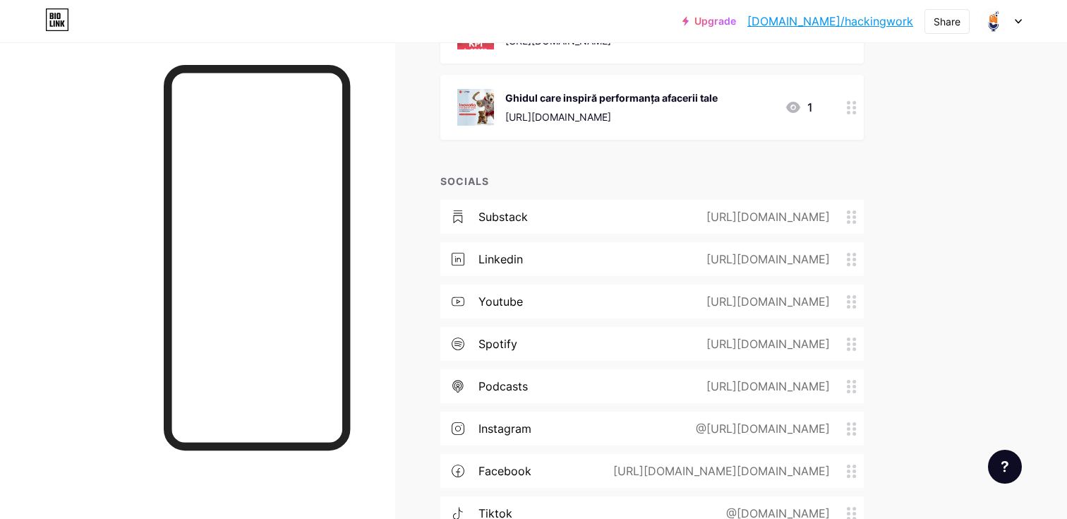
click at [666, 411] on div "instagram @https://www.instagram.com/hackingworkpodcast/" at bounding box center [651, 428] width 423 height 34
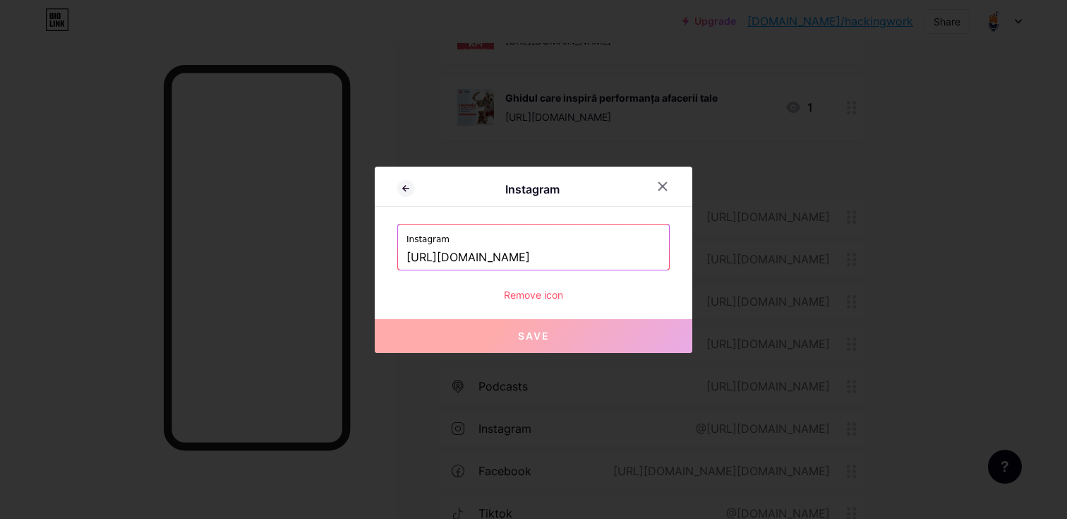
click at [572, 253] on input "https://www.instagram.com/hackingworkpodcast/" at bounding box center [533, 258] width 254 height 24
paste input ".ro"
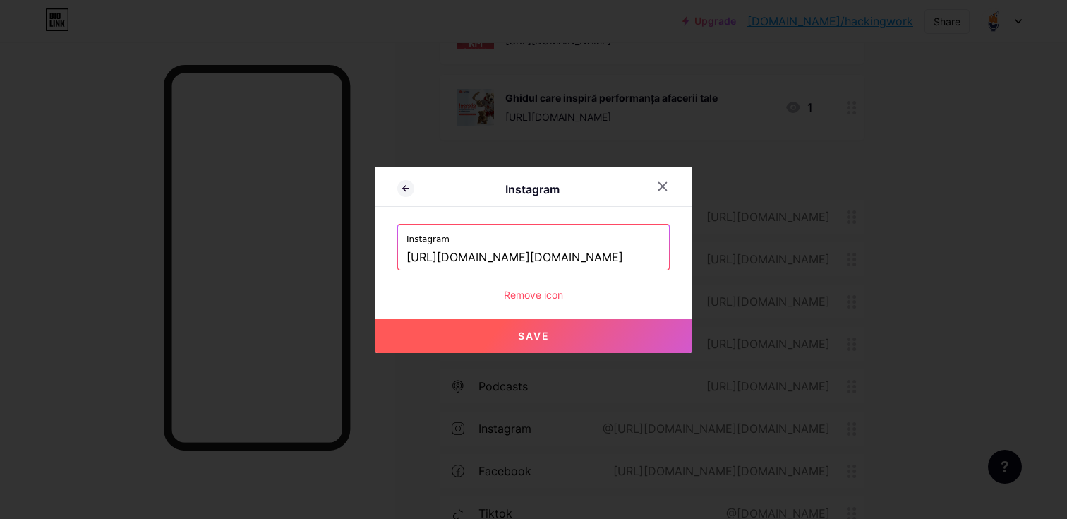
click at [553, 331] on button "Save" at bounding box center [534, 336] width 318 height 34
type input "https://instagram.com/https://www.instagram.com/hackingwork.ro"
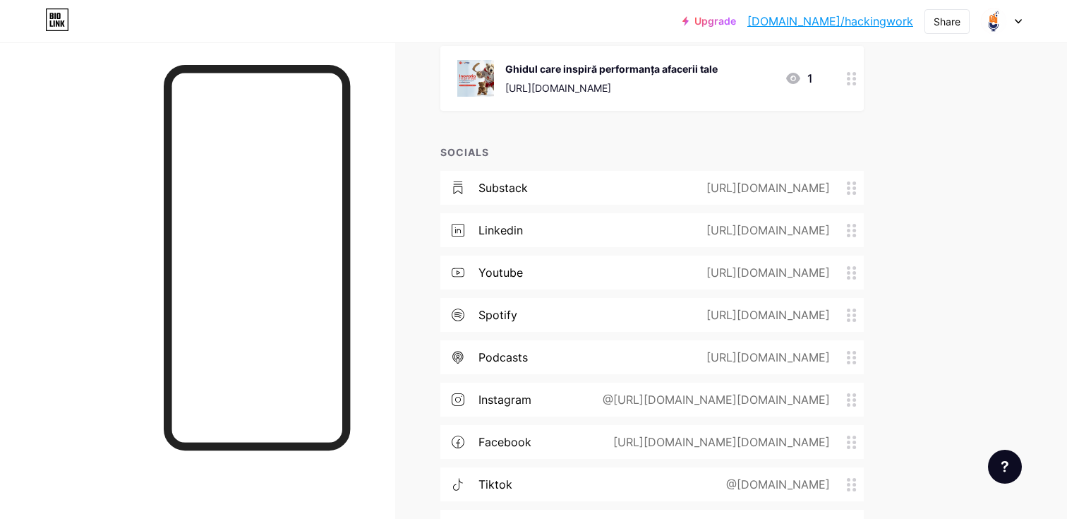
scroll to position [1320, 0]
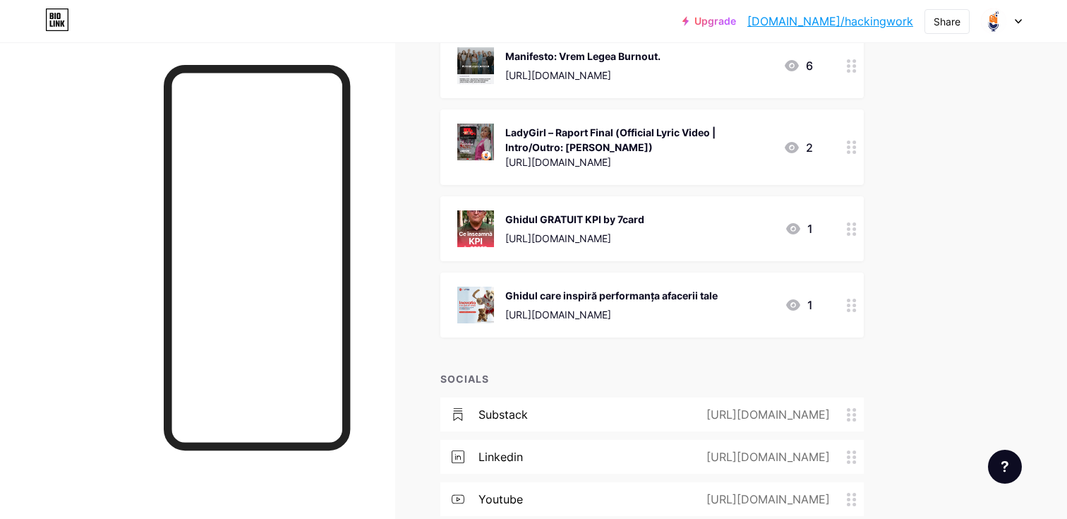
scroll to position [1357, 0]
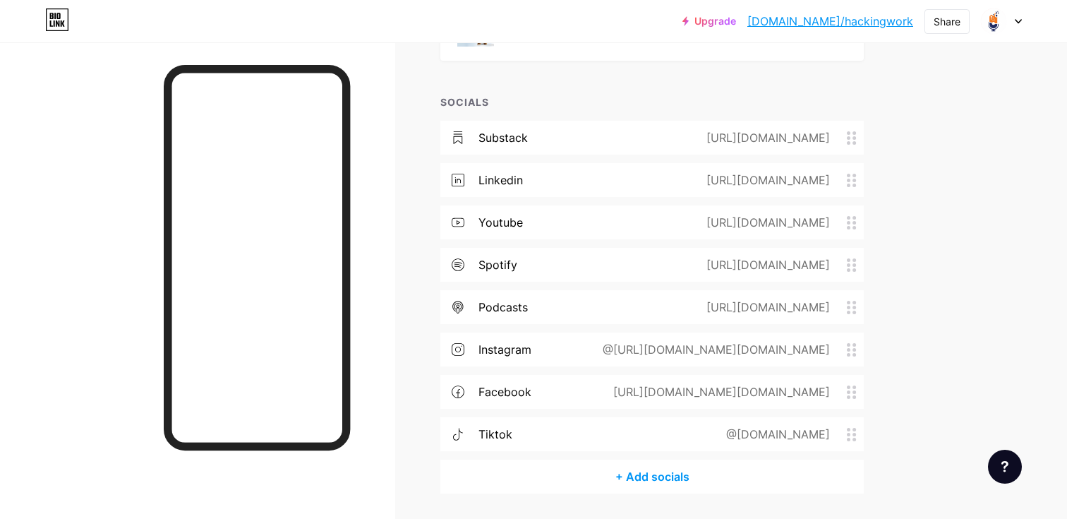
click at [652, 341] on div "@[URL][DOMAIN_NAME][DOMAIN_NAME]" at bounding box center [713, 349] width 267 height 17
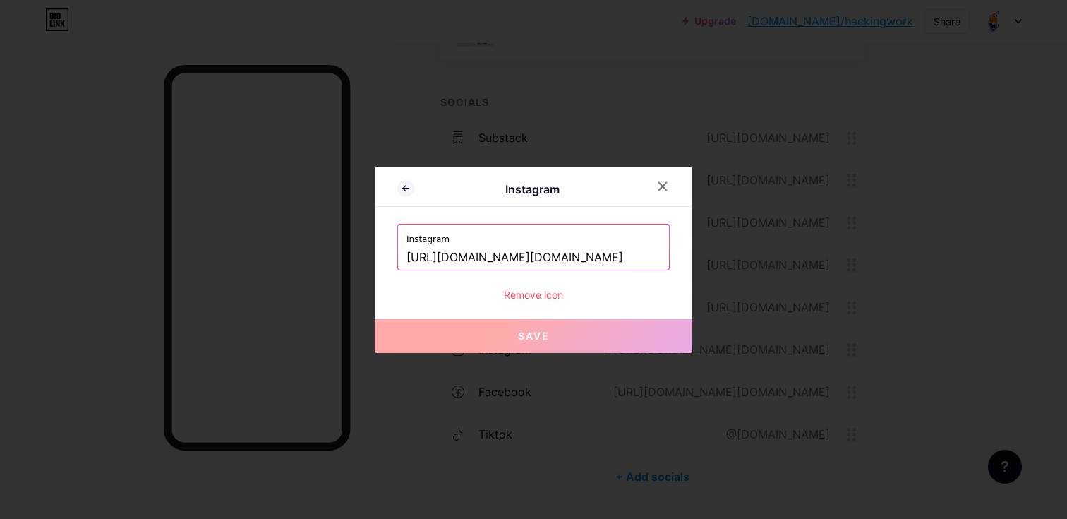
click at [574, 257] on input "[URL][DOMAIN_NAME][DOMAIN_NAME]" at bounding box center [533, 258] width 254 height 24
click at [574, 257] on input "https://www.instagram.com/hackingwork.ro" at bounding box center [533, 258] width 254 height 24
click at [666, 180] on div at bounding box center [662, 186] width 25 height 25
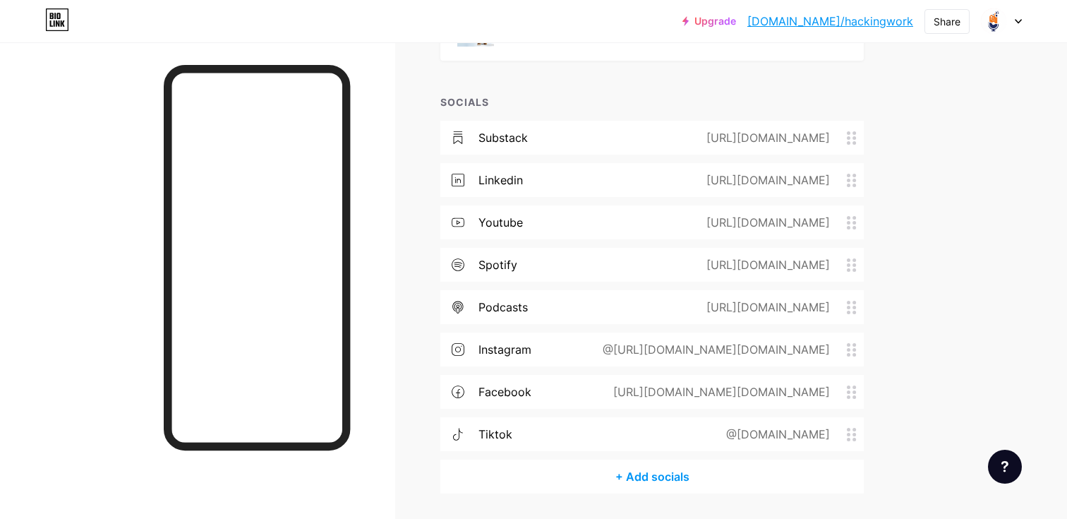
click at [812, 425] on div "@[DOMAIN_NAME]" at bounding box center [774, 433] width 143 height 17
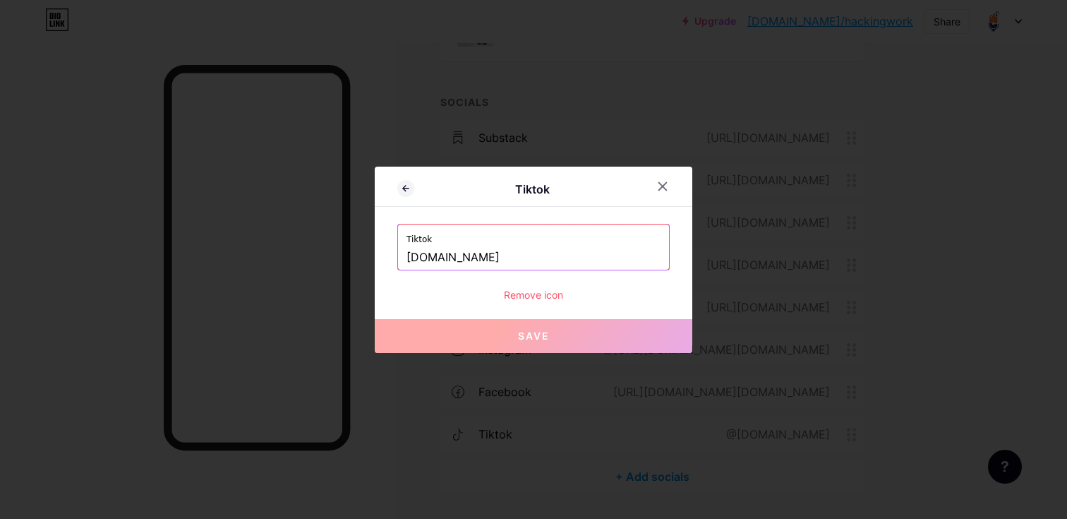
click at [406, 255] on input "hacking.work" at bounding box center [533, 258] width 254 height 24
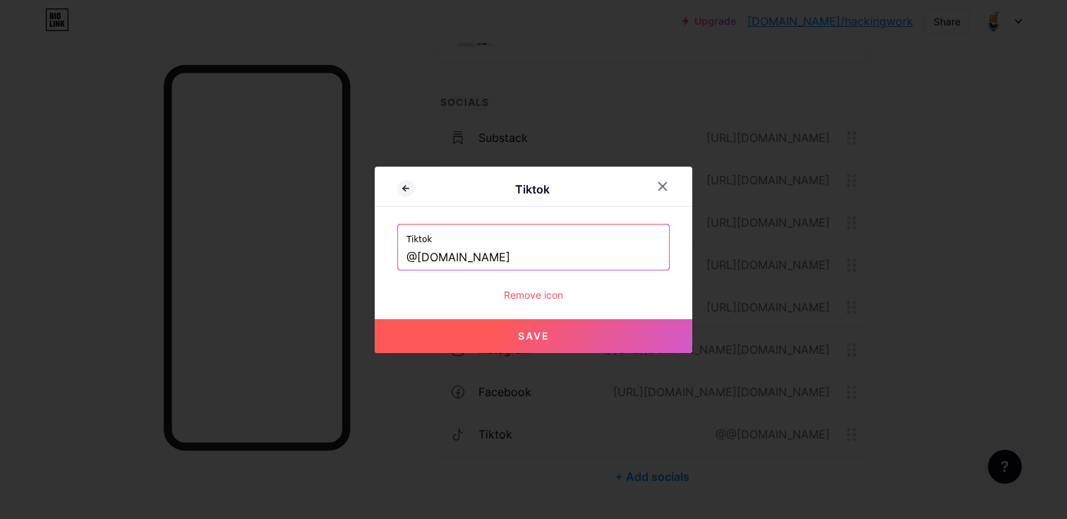
click at [476, 337] on button "Save" at bounding box center [534, 336] width 318 height 34
type input "https://tiktok.com/@hacking.work"
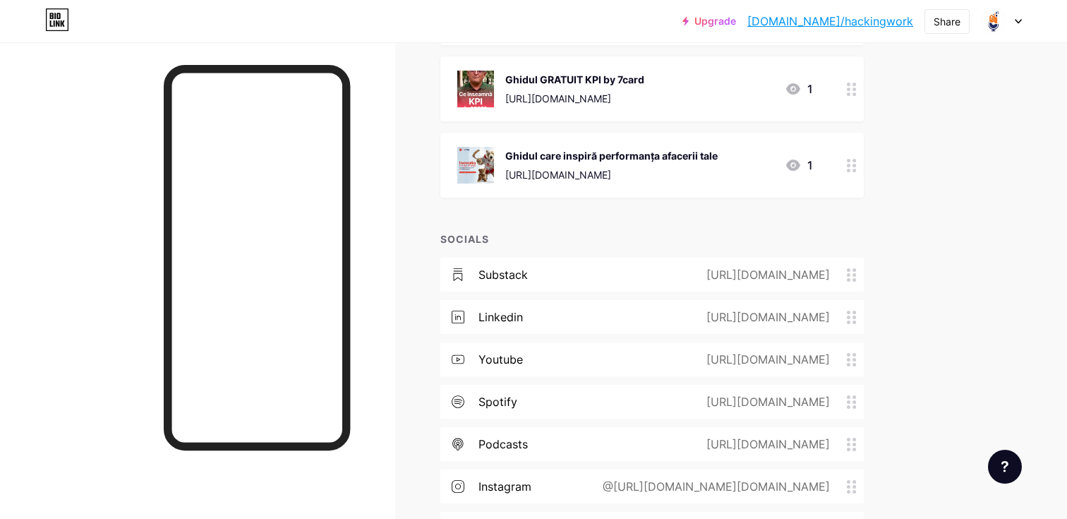
scroll to position [1386, 0]
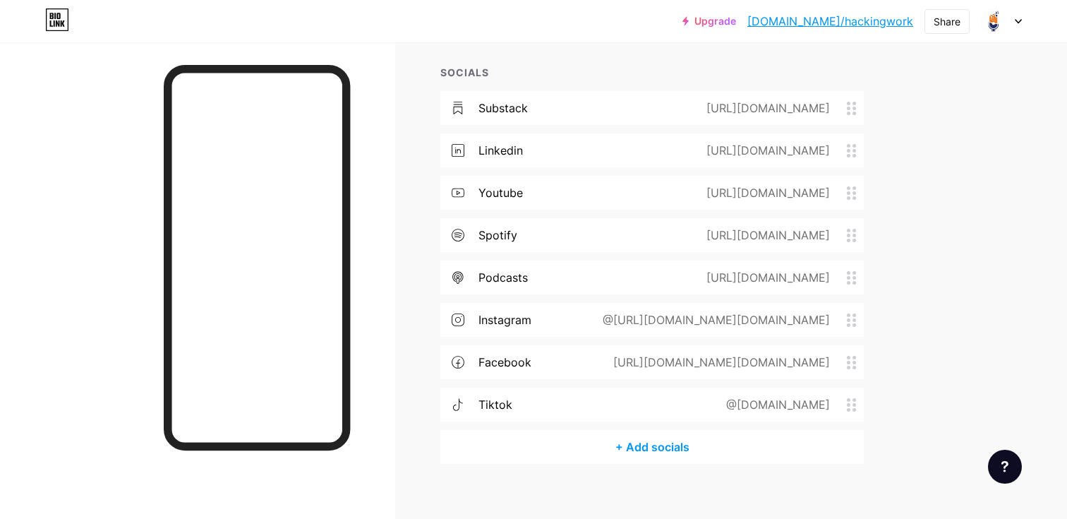
click at [705, 311] on div "@[URL][DOMAIN_NAME][DOMAIN_NAME]" at bounding box center [713, 319] width 267 height 17
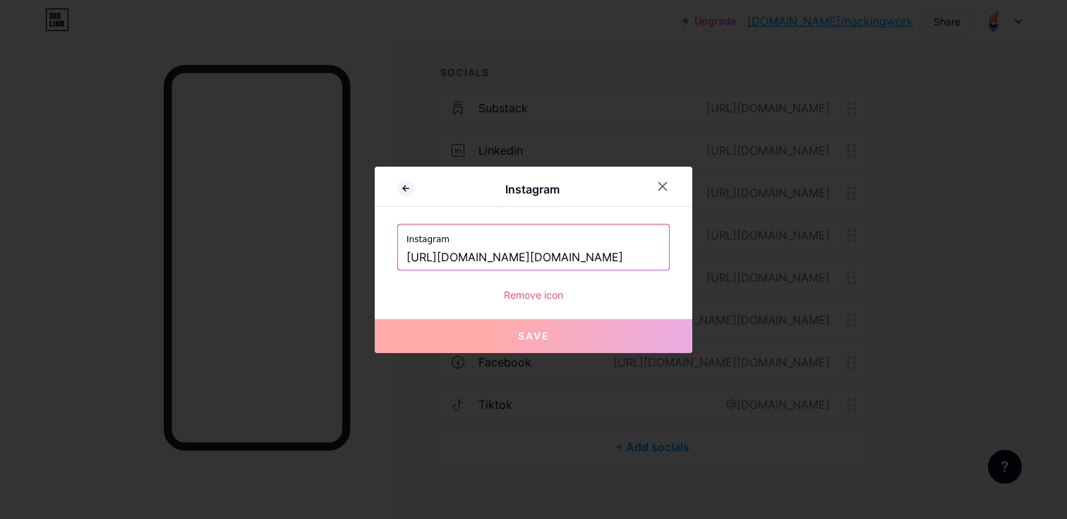
click at [548, 258] on input "https://www.instagram.com/hackingwork.ro" at bounding box center [533, 258] width 254 height 24
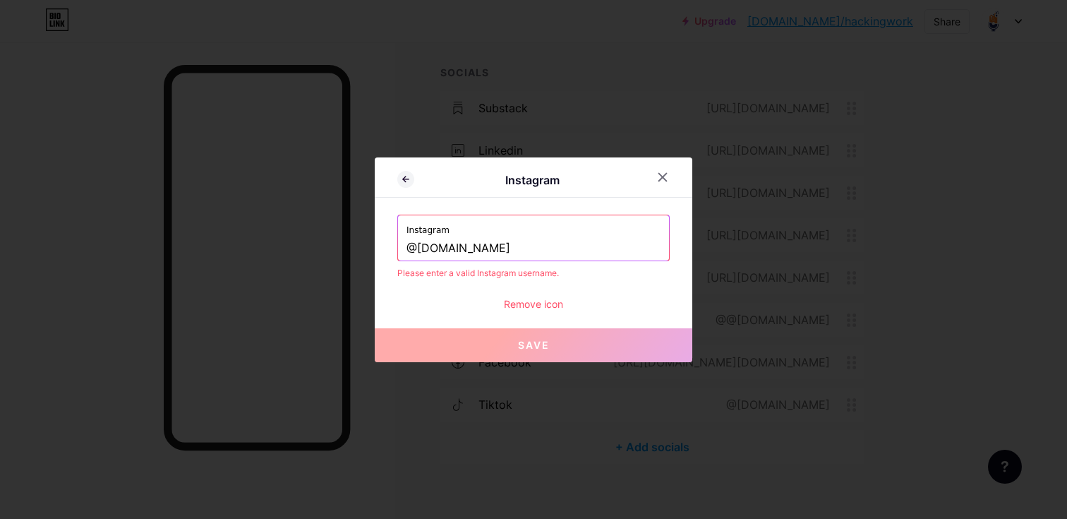
click at [476, 340] on button "Save" at bounding box center [534, 345] width 318 height 34
click at [528, 245] on input "@hackingwork.ro" at bounding box center [533, 248] width 254 height 24
click at [416, 248] on input "@hackingwork.ro" at bounding box center [533, 248] width 254 height 24
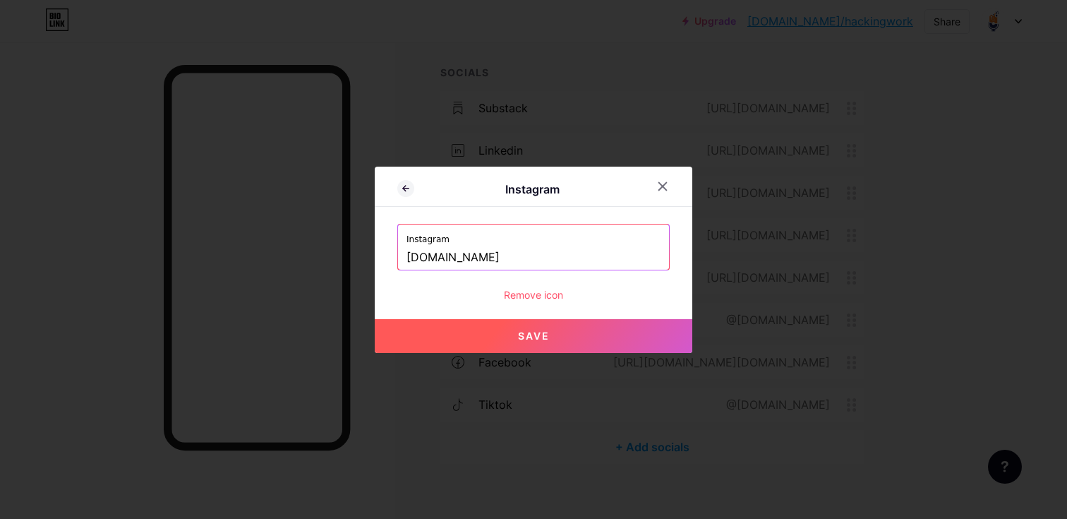
click at [518, 331] on span "Save" at bounding box center [534, 336] width 32 height 12
type input "https://instagram.com/hackingwork.ro"
